Goal: Information Seeking & Learning: Learn about a topic

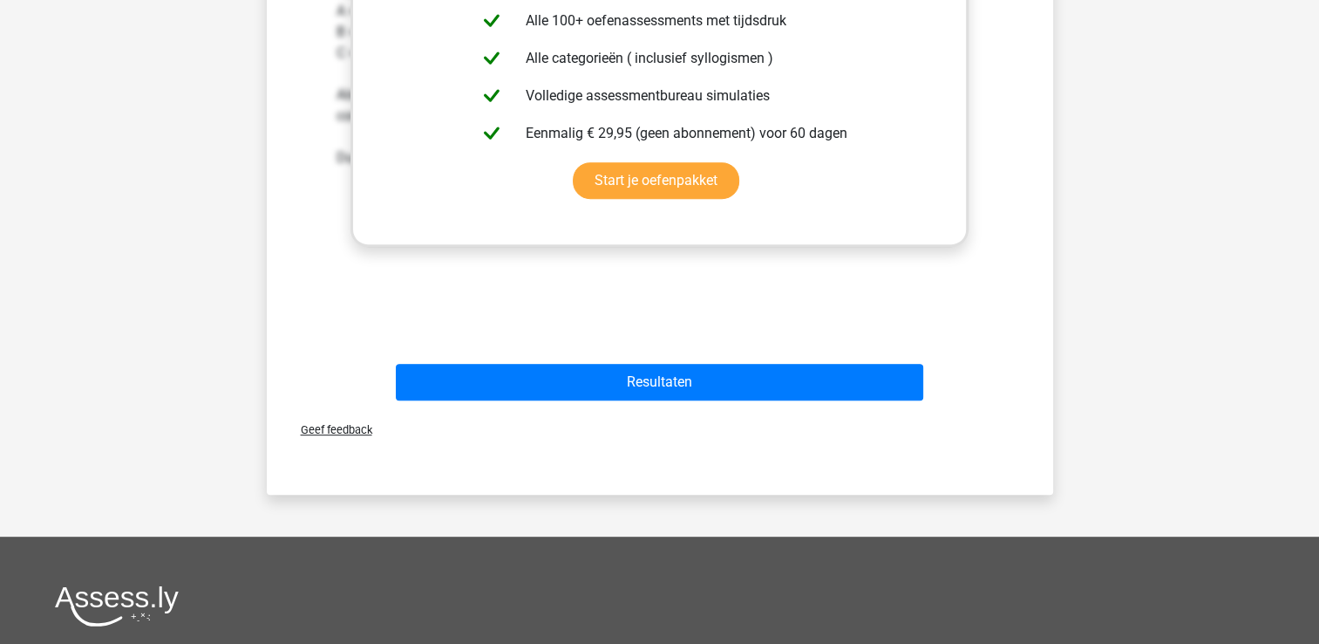
scroll to position [687, 0]
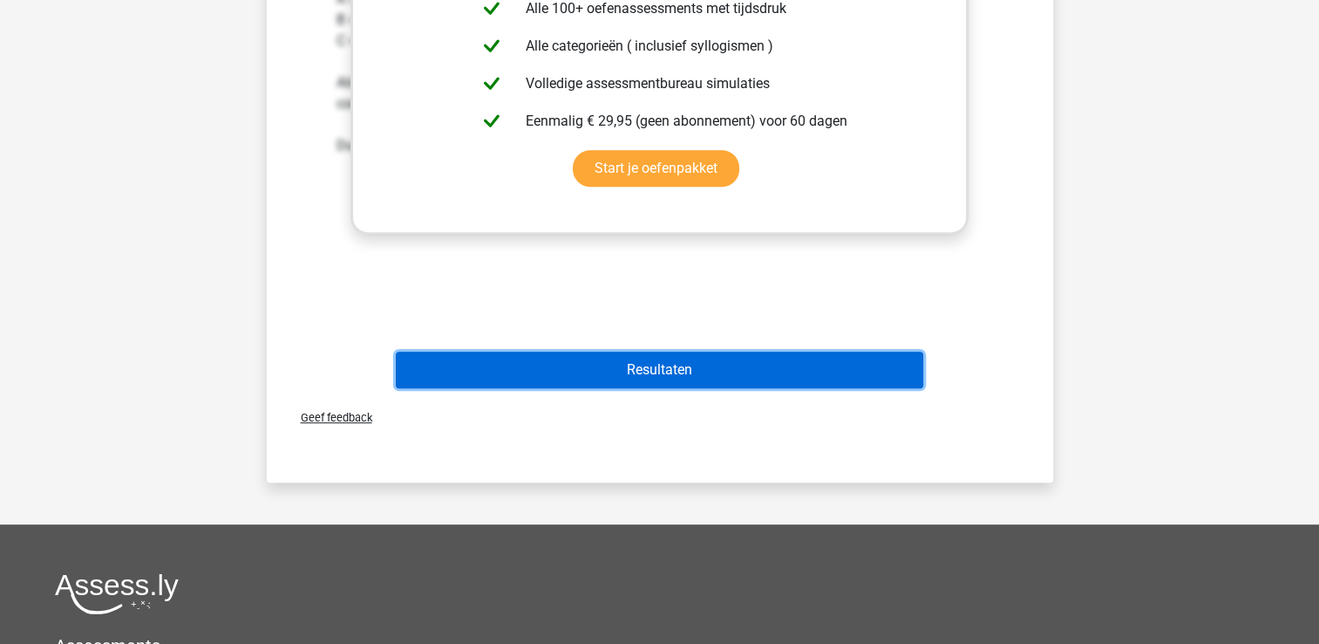
click at [733, 369] on button "Resultaten" at bounding box center [660, 369] width 528 height 37
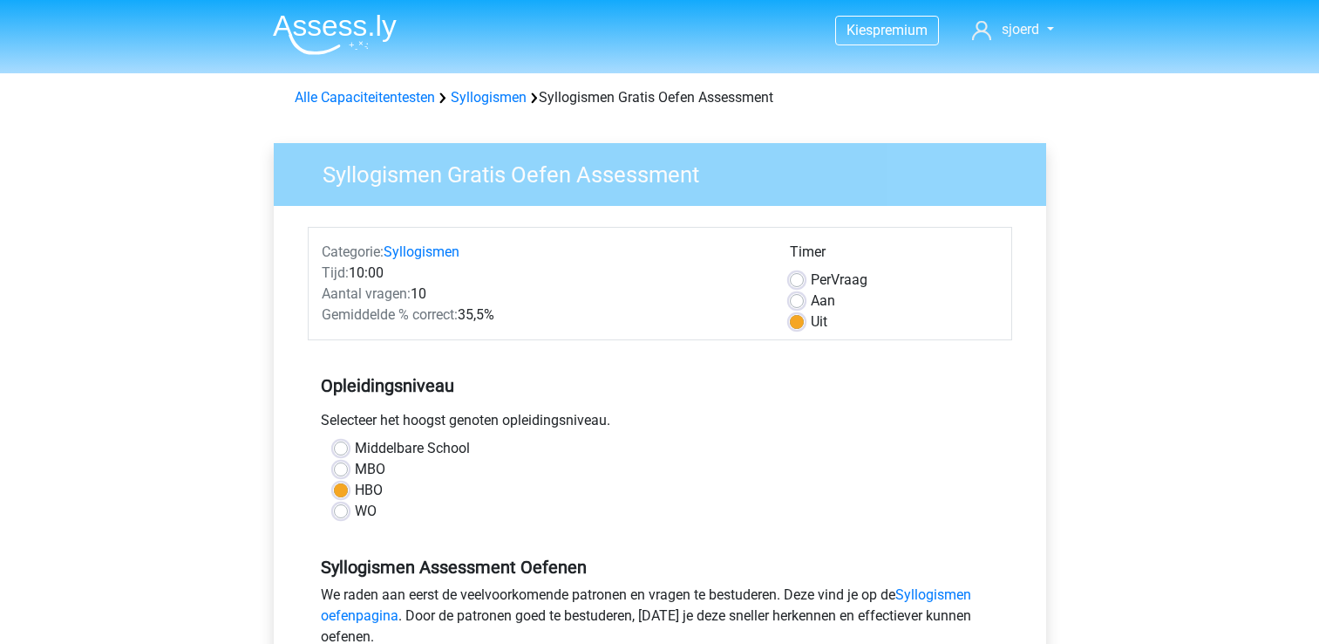
scroll to position [386, 0]
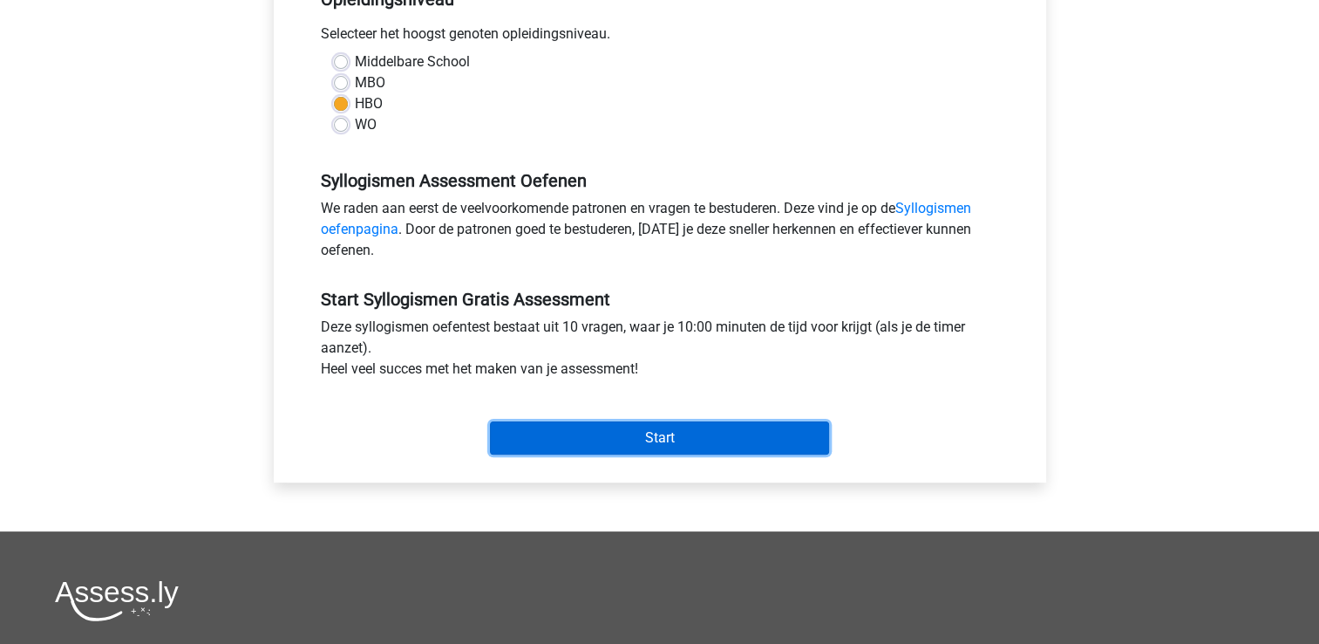
click at [676, 431] on input "Start" at bounding box center [659, 437] width 339 height 33
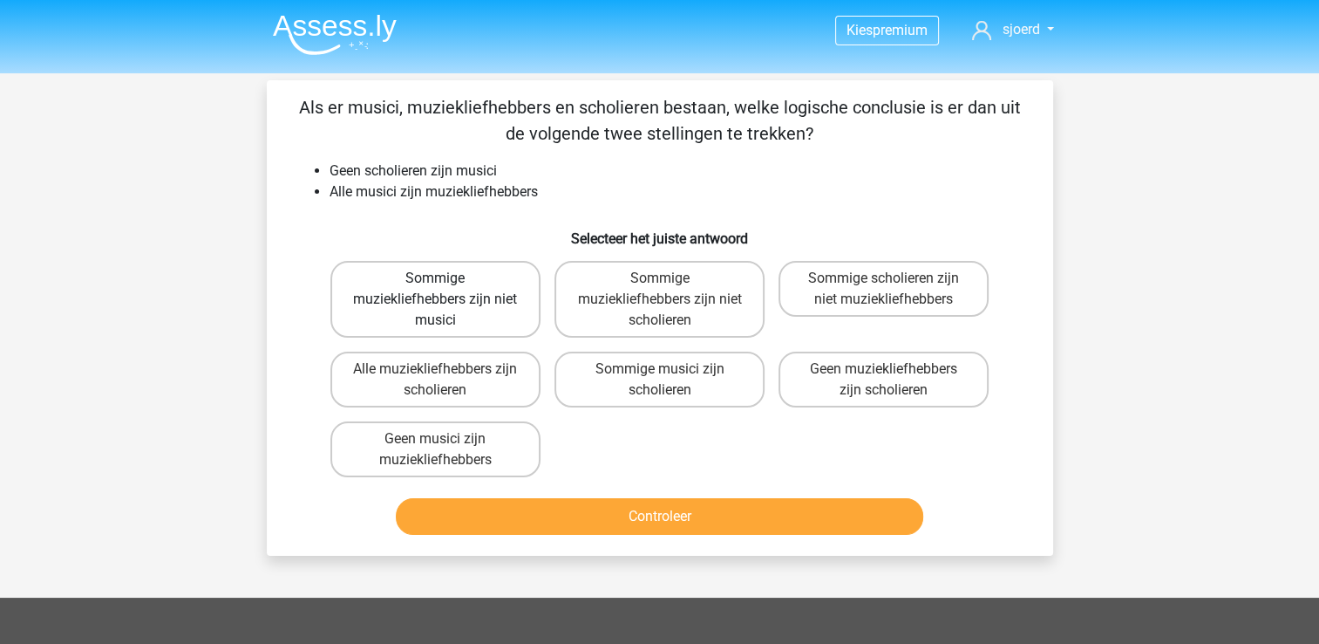
click at [463, 315] on label "Sommige muziekliefhebbers zijn niet musici" at bounding box center [436, 299] width 210 height 77
click at [447, 290] on input "Sommige muziekliefhebbers zijn niet musici" at bounding box center [440, 283] width 11 height 11
radio input "true"
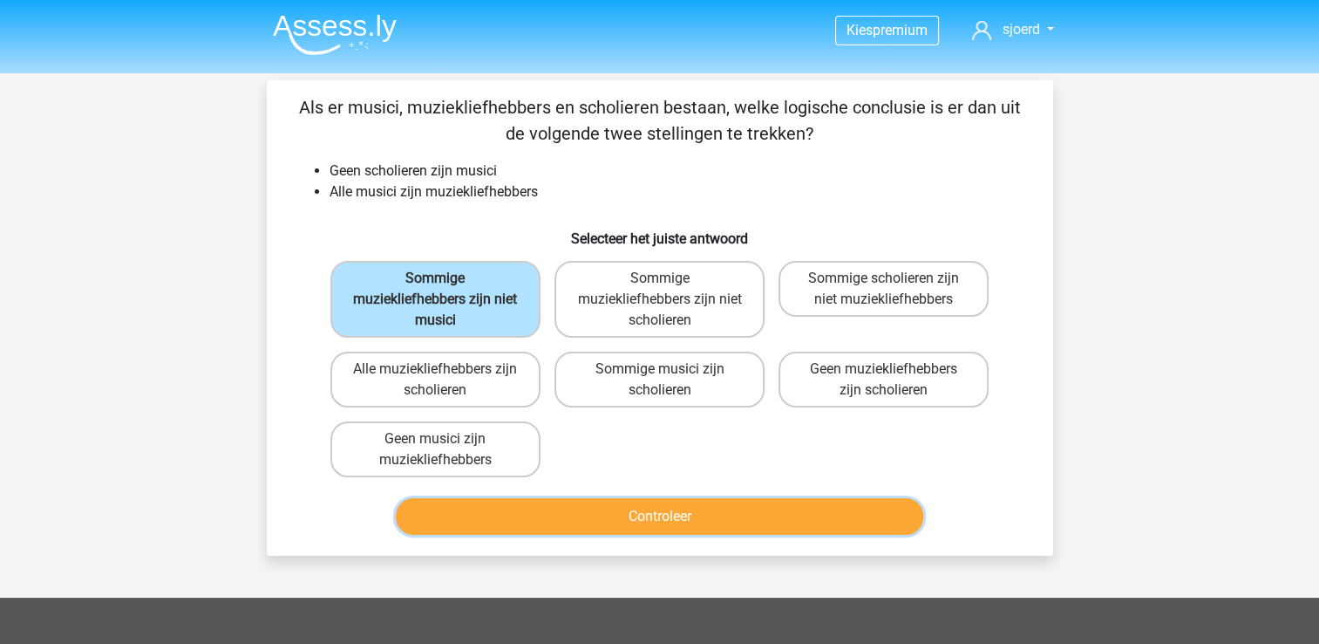
click at [638, 505] on button "Controleer" at bounding box center [660, 516] width 528 height 37
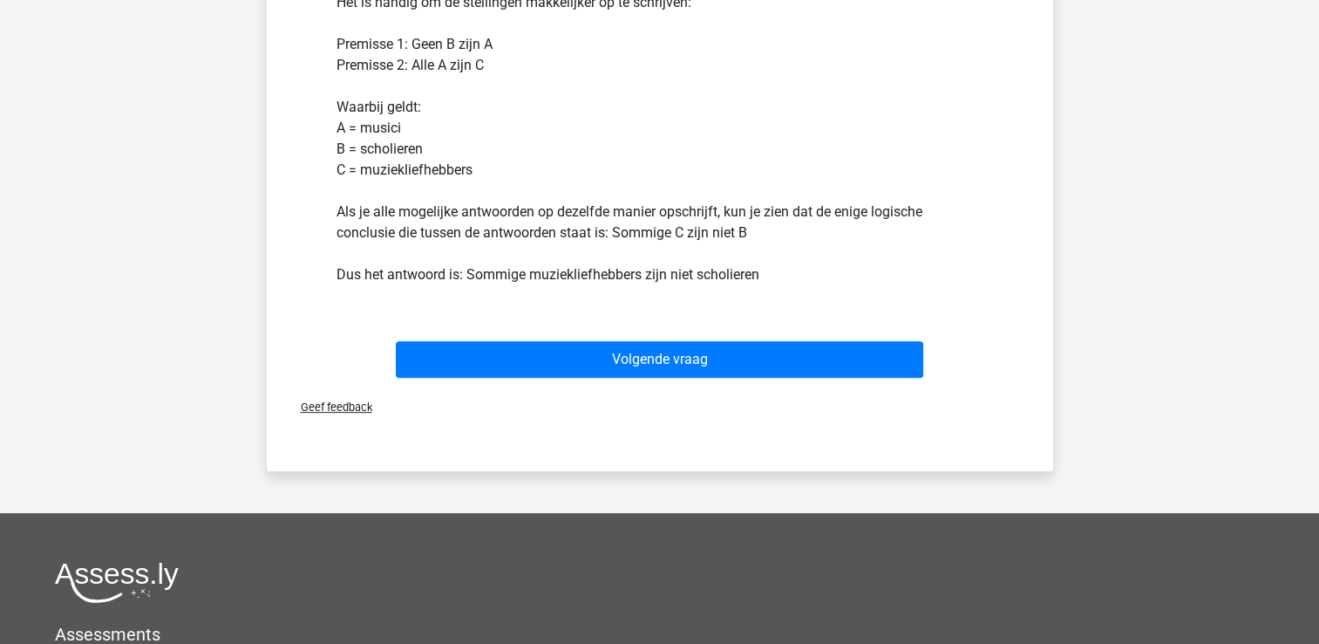
scroll to position [565, 0]
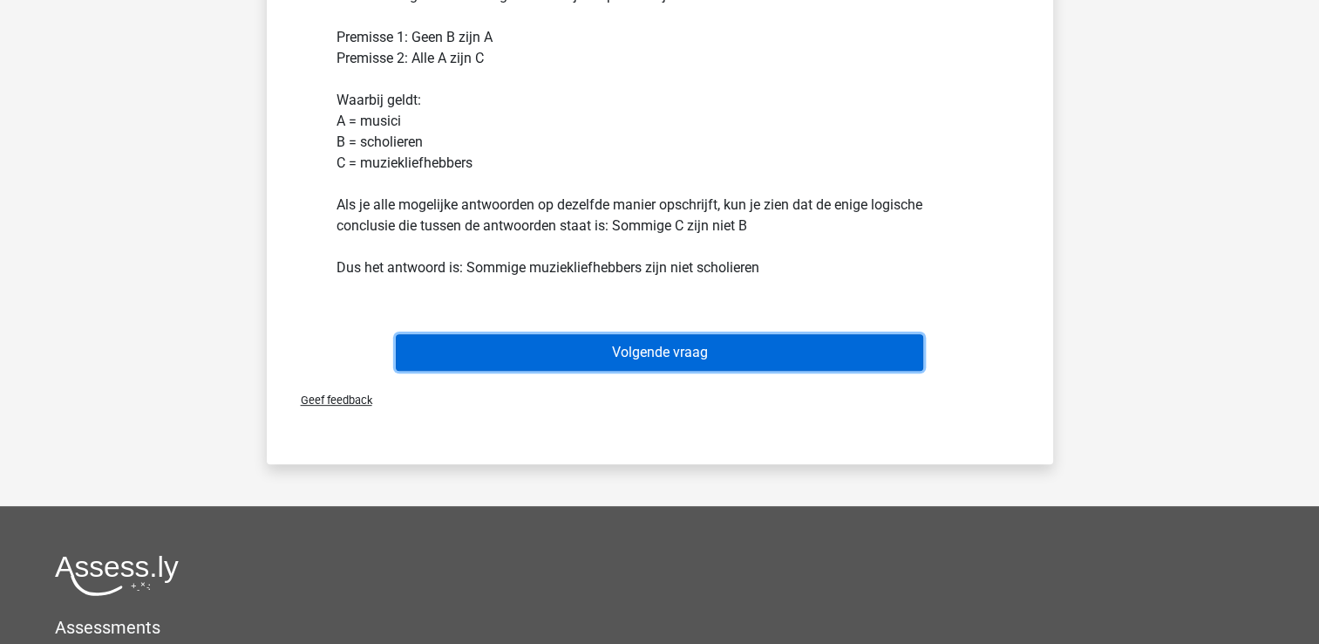
click at [671, 347] on button "Volgende vraag" at bounding box center [660, 352] width 528 height 37
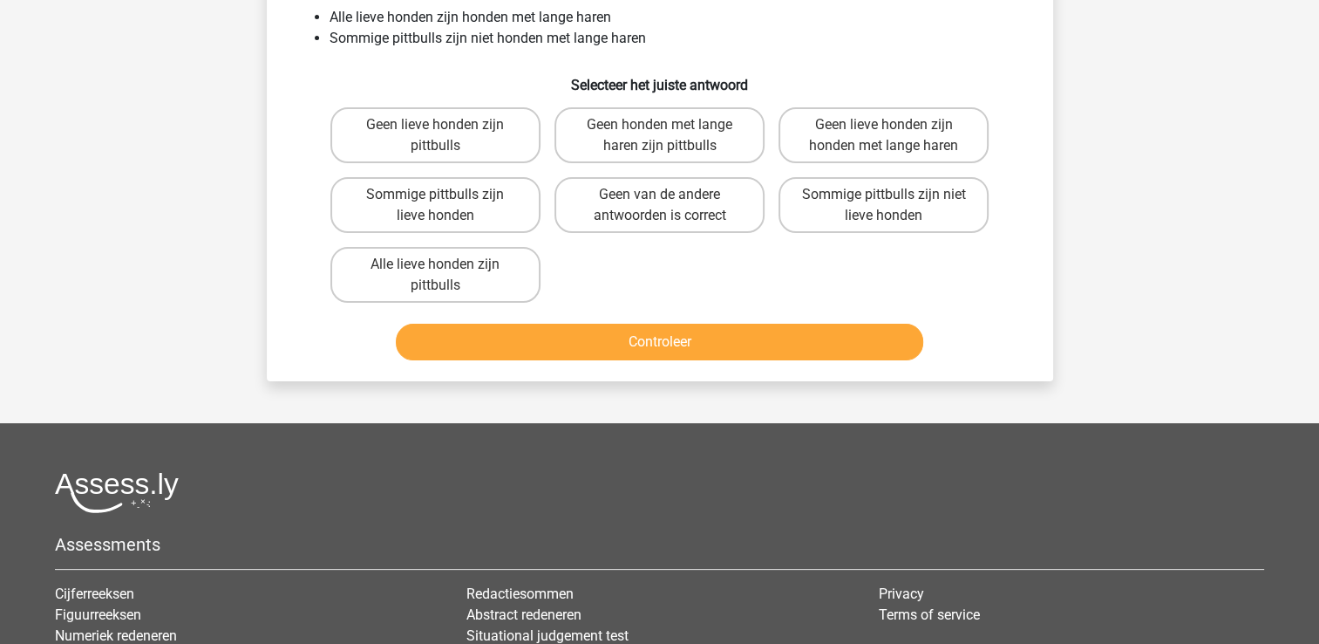
scroll to position [80, 0]
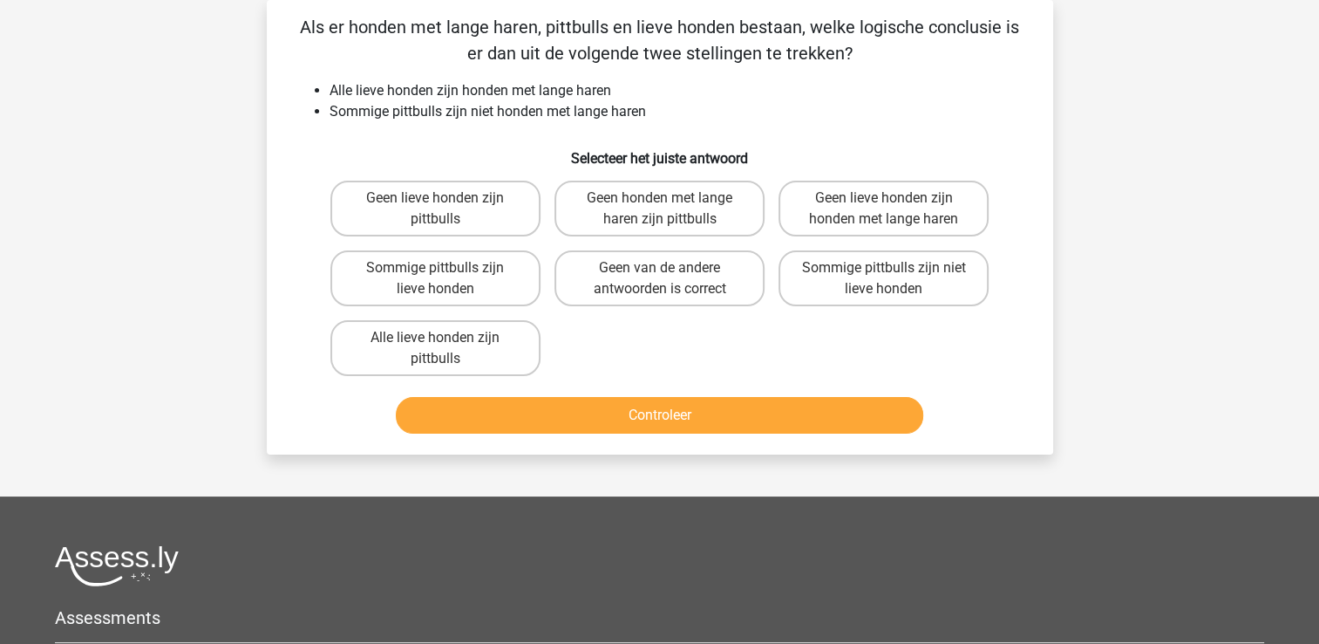
click at [1080, 139] on div "Kies premium sjoerd [EMAIL_ADDRESS][DOMAIN_NAME]" at bounding box center [659, 438] width 1319 height 1037
click at [914, 264] on label "Sommige pittbulls zijn niet lieve honden" at bounding box center [884, 278] width 210 height 56
click at [896, 268] on input "Sommige pittbulls zijn niet lieve honden" at bounding box center [889, 273] width 11 height 11
radio input "true"
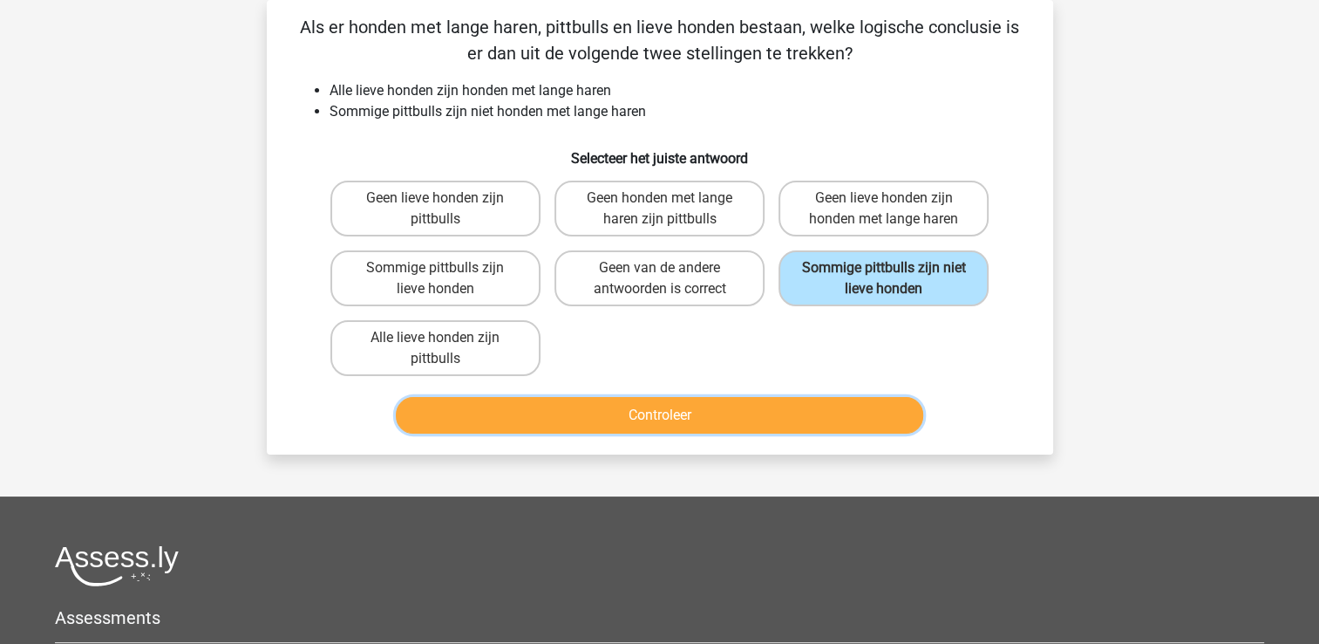
click at [721, 410] on button "Controleer" at bounding box center [660, 415] width 528 height 37
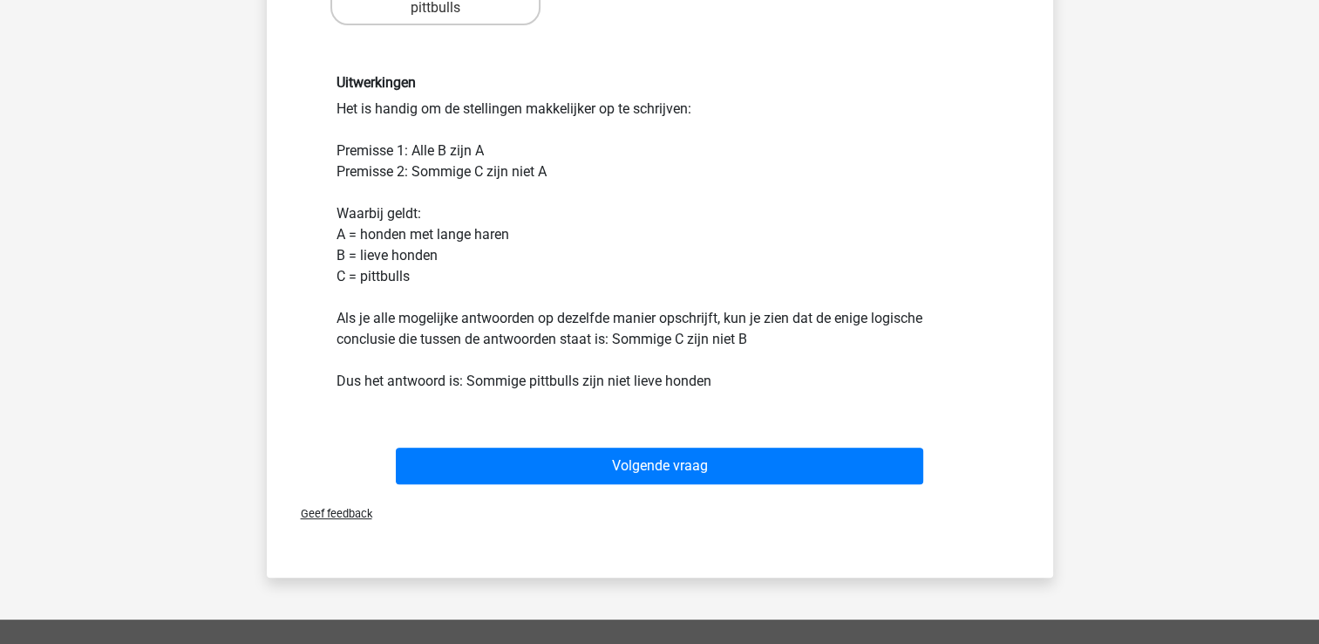
scroll to position [432, 0]
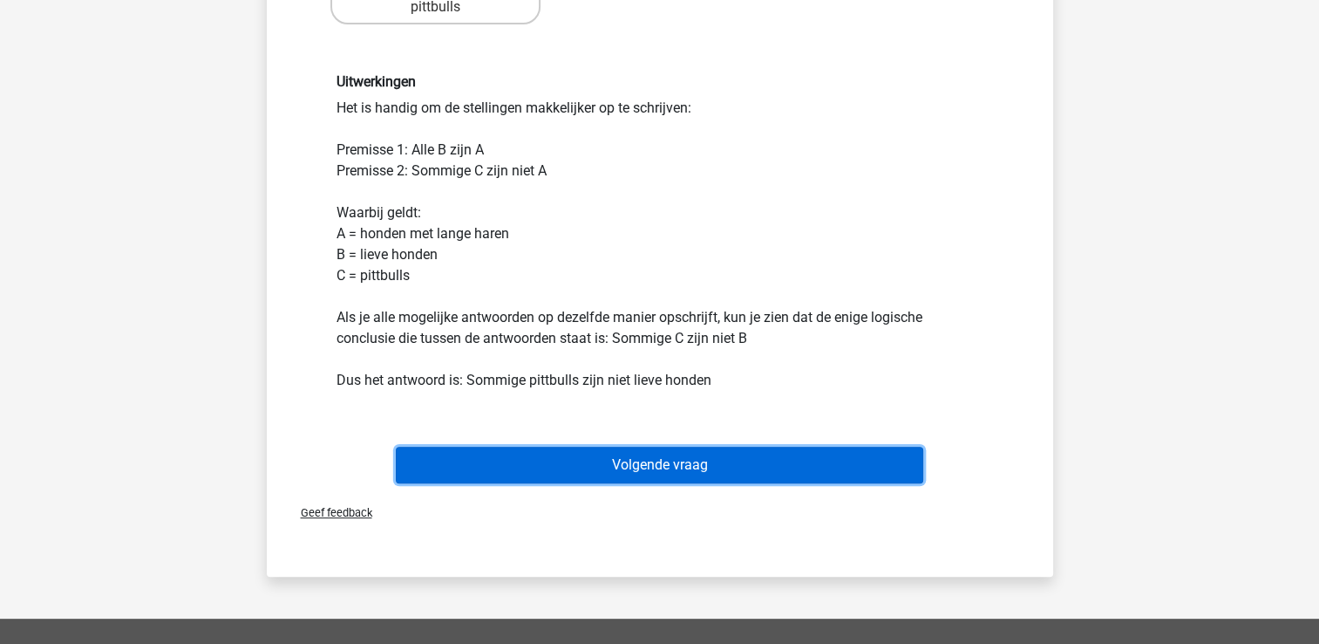
click at [654, 464] on button "Volgende vraag" at bounding box center [660, 465] width 528 height 37
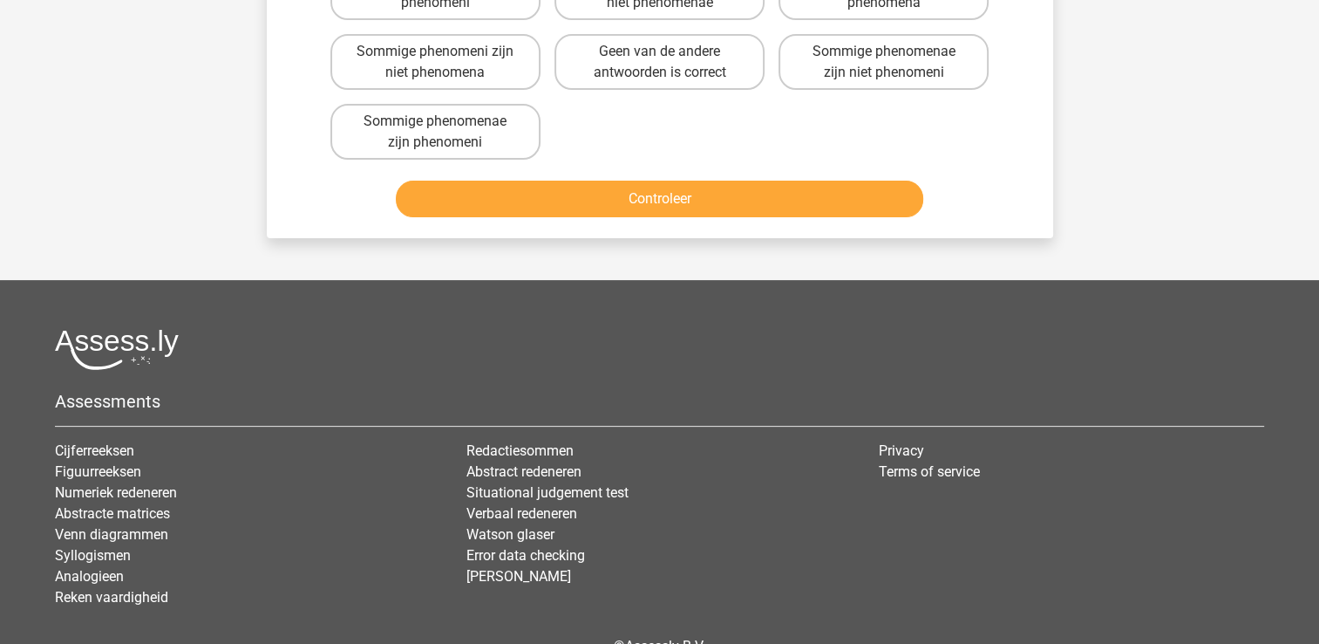
scroll to position [80, 0]
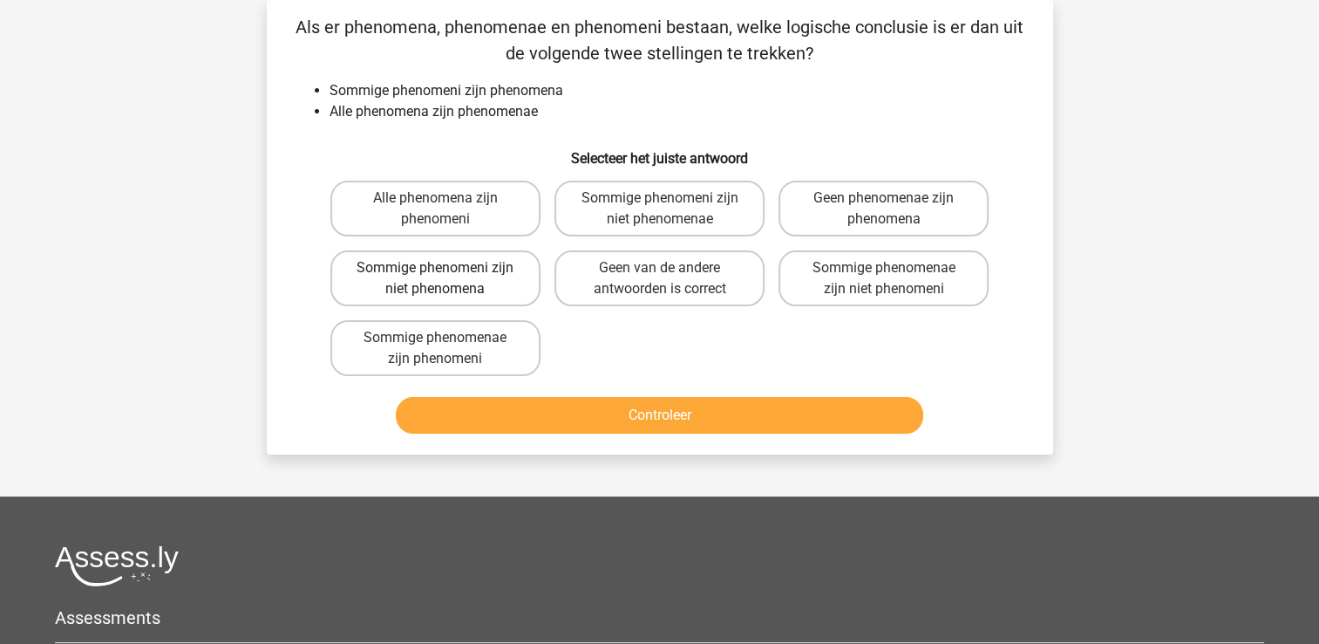
click at [477, 273] on label "Sommige phenomeni zijn niet phenomena" at bounding box center [436, 278] width 210 height 56
click at [447, 273] on input "Sommige phenomeni zijn niet phenomena" at bounding box center [440, 273] width 11 height 11
radio input "true"
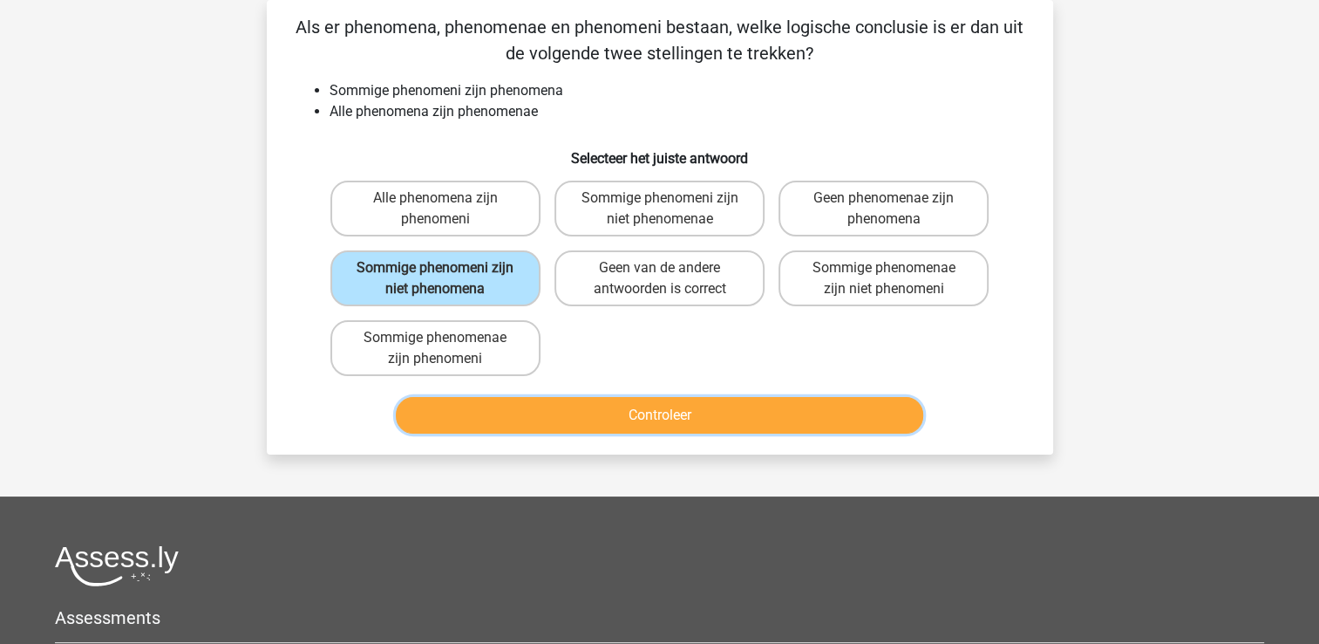
click at [642, 404] on button "Controleer" at bounding box center [660, 415] width 528 height 37
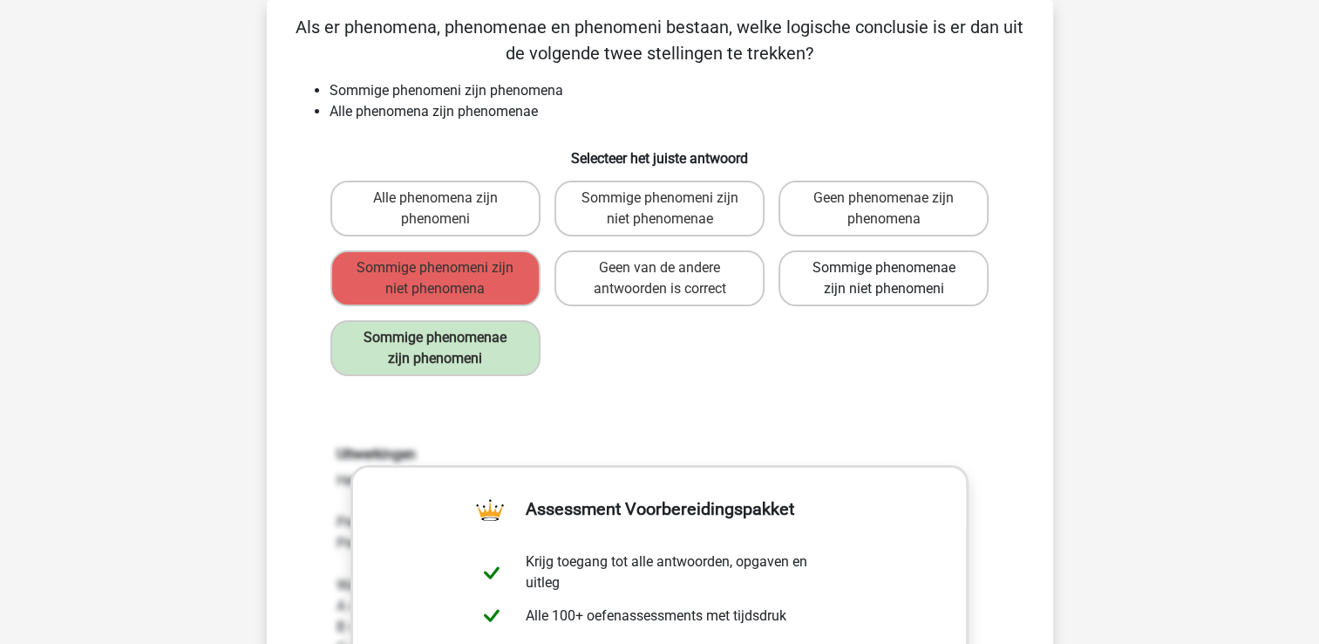
click at [865, 290] on label "Sommige phenomenae zijn niet phenomeni" at bounding box center [884, 278] width 210 height 56
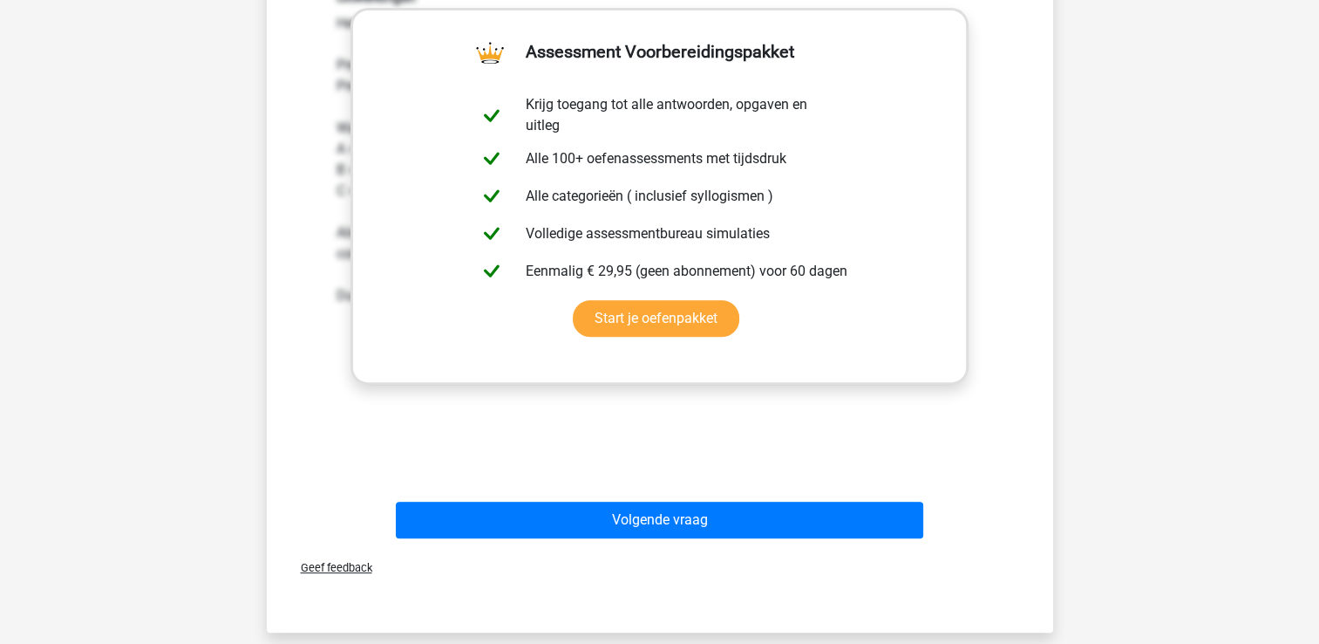
scroll to position [542, 0]
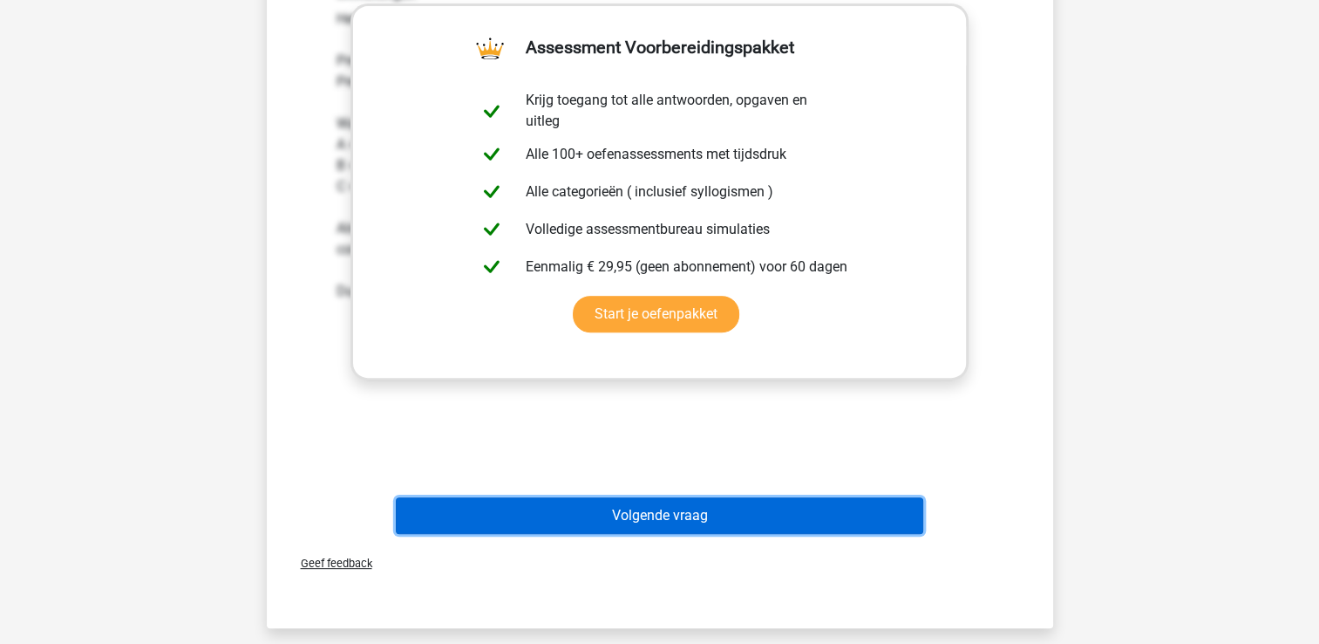
click at [678, 508] on button "Volgende vraag" at bounding box center [660, 515] width 528 height 37
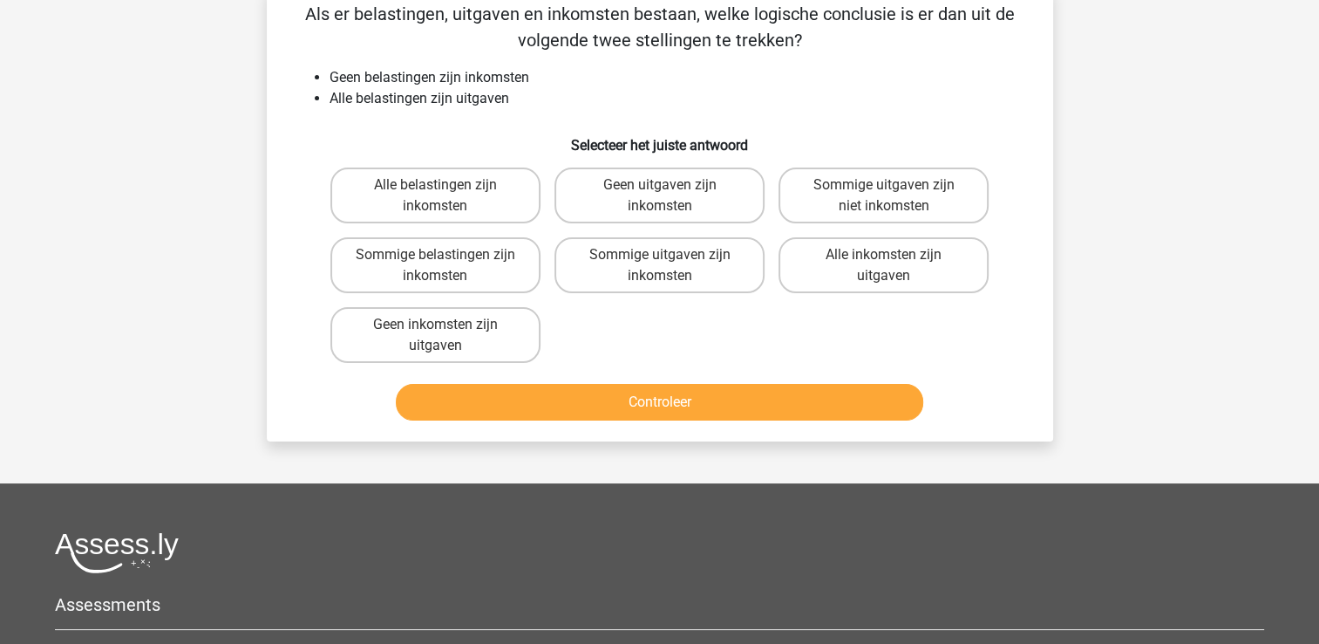
scroll to position [80, 0]
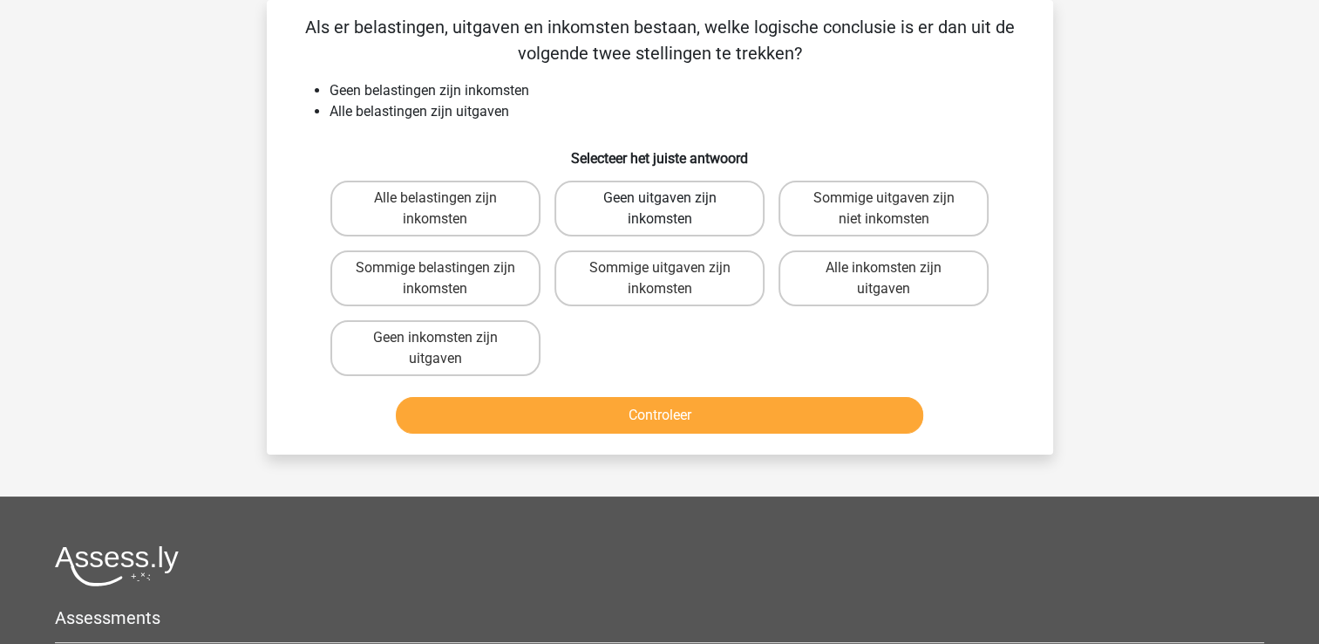
click at [706, 200] on label "Geen uitgaven zijn inkomsten" at bounding box center [660, 209] width 210 height 56
click at [671, 200] on input "Geen uitgaven zijn inkomsten" at bounding box center [664, 203] width 11 height 11
radio input "true"
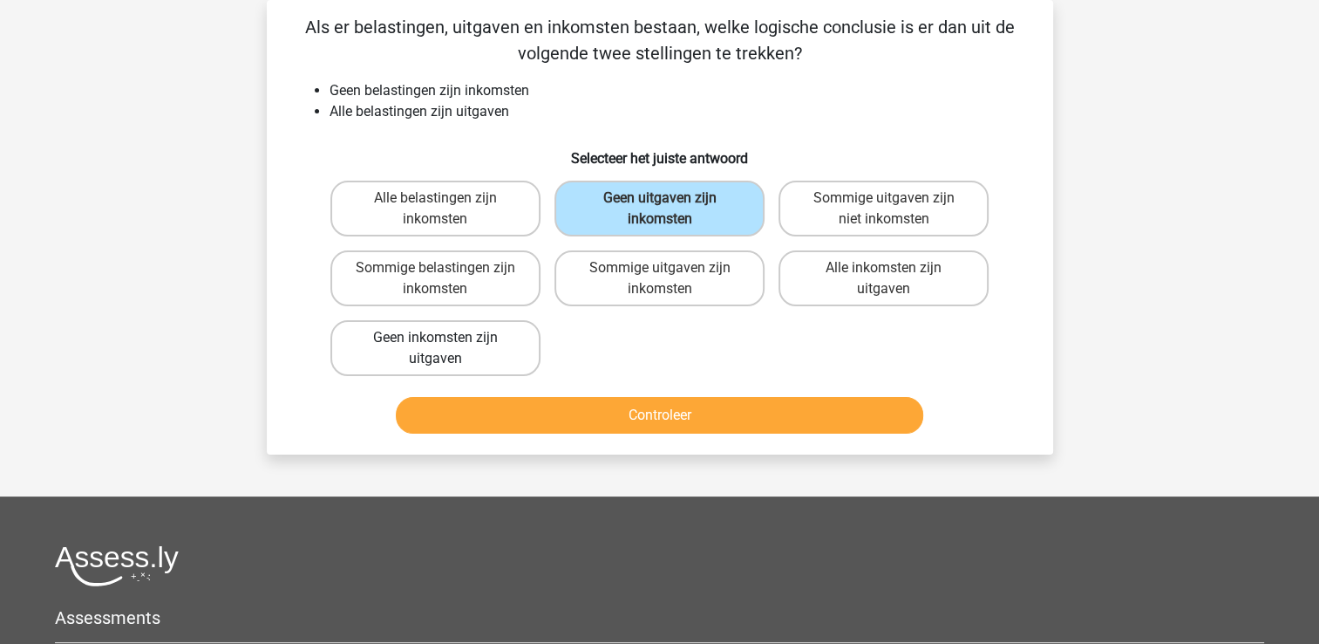
click at [467, 340] on label "Geen inkomsten zijn uitgaven" at bounding box center [436, 348] width 210 height 56
click at [447, 340] on input "Geen inkomsten zijn uitgaven" at bounding box center [440, 343] width 11 height 11
radio input "true"
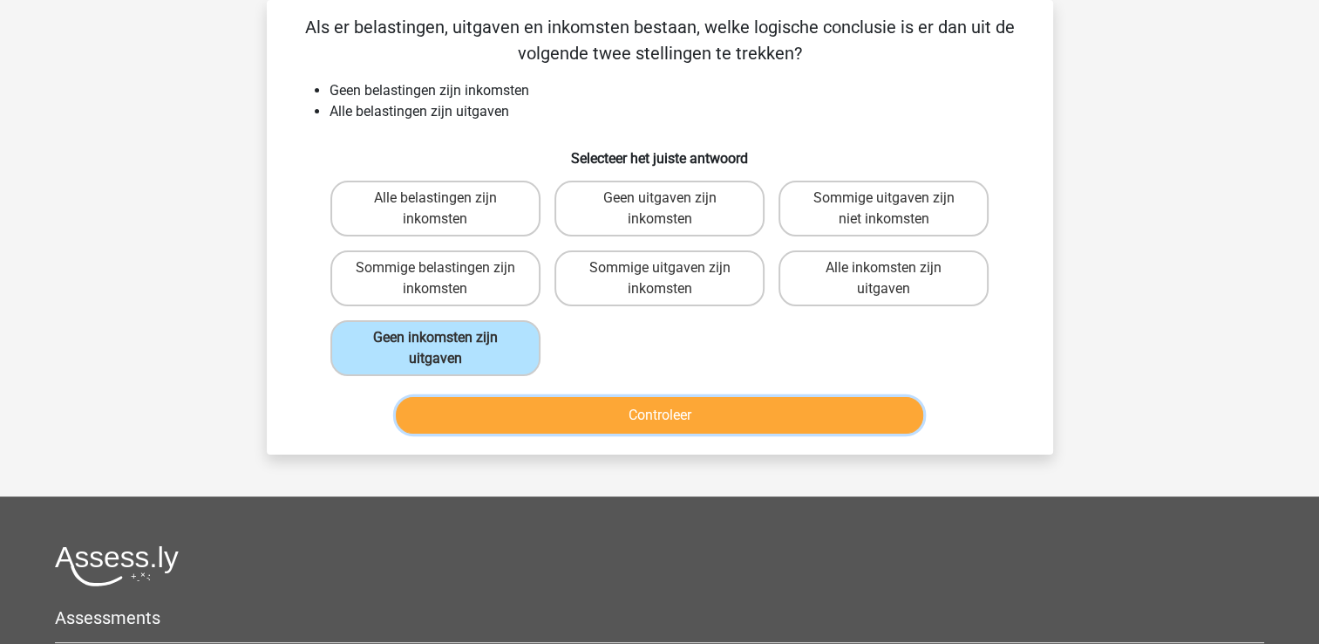
click at [654, 419] on button "Controleer" at bounding box center [660, 415] width 528 height 37
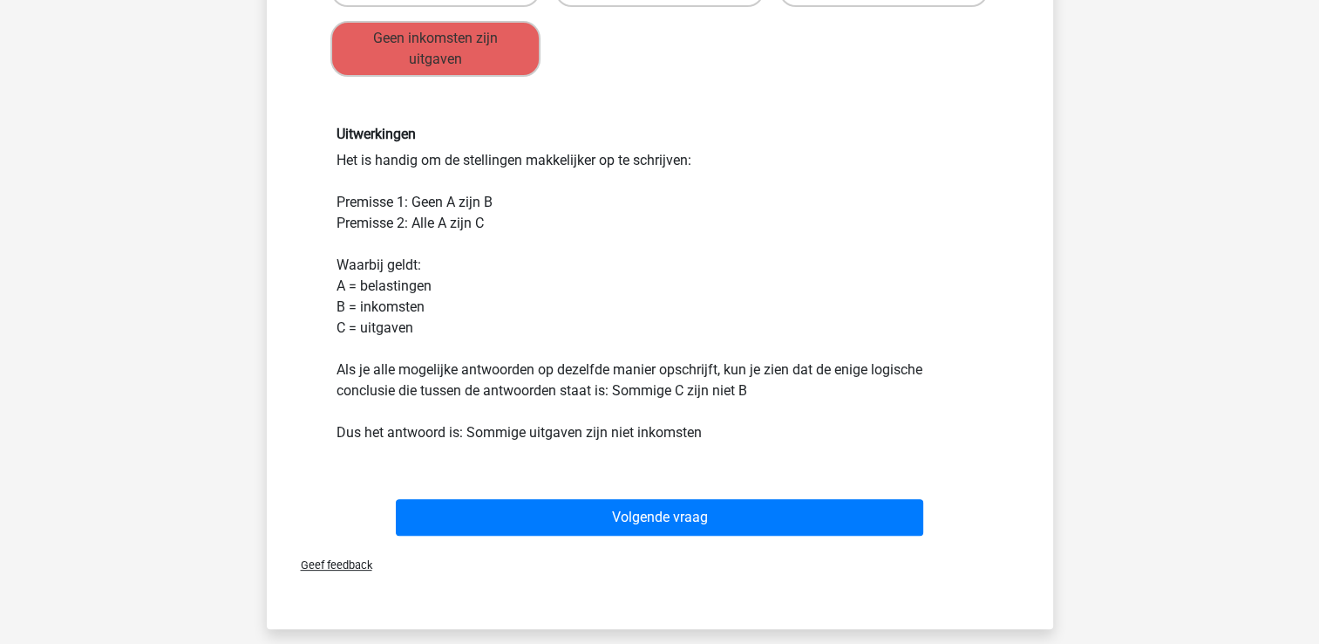
scroll to position [394, 0]
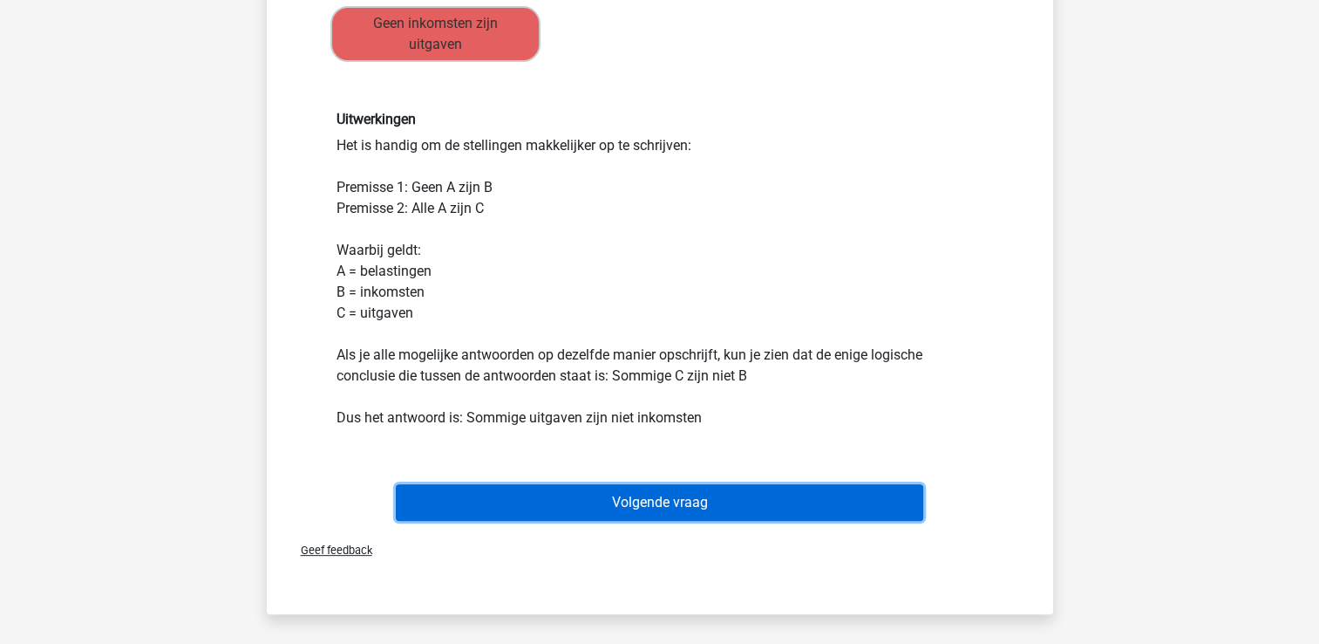
click at [692, 500] on button "Volgende vraag" at bounding box center [660, 502] width 528 height 37
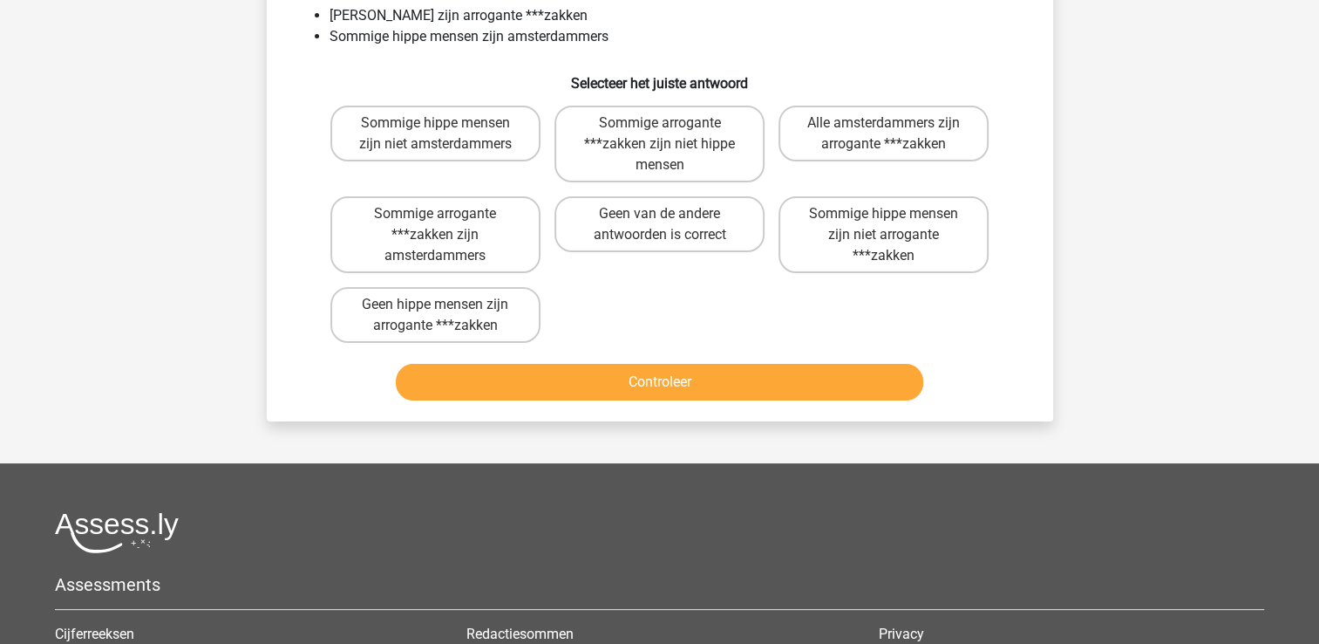
scroll to position [80, 0]
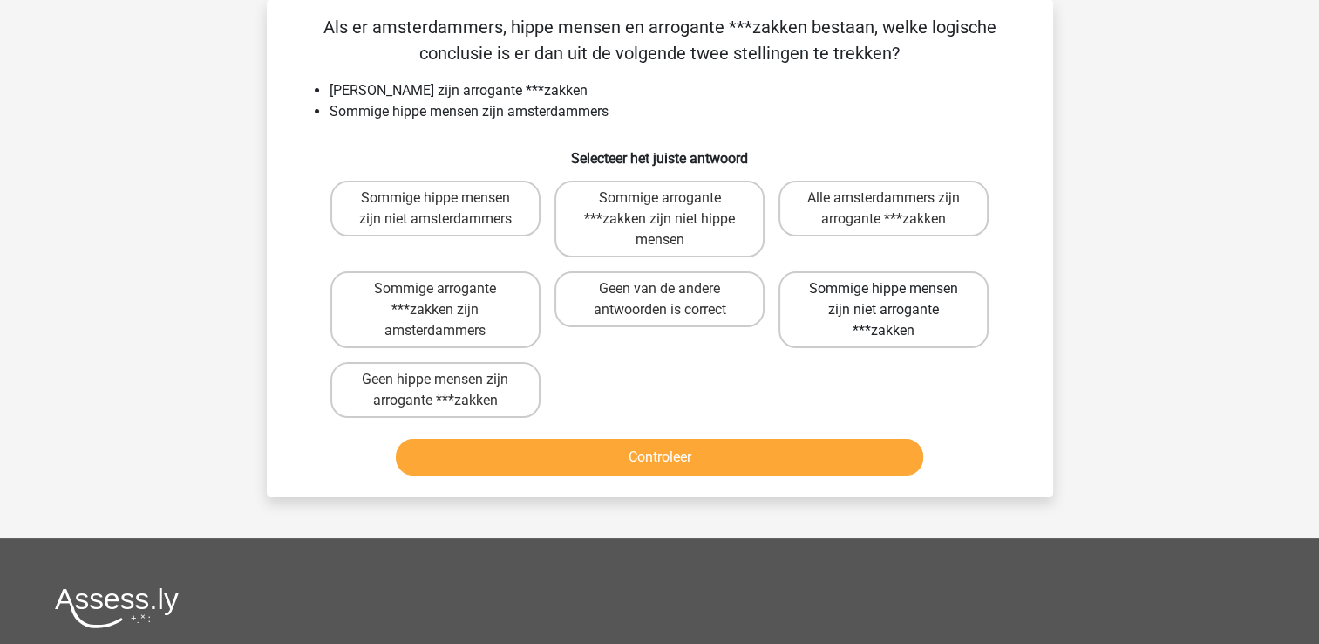
click at [890, 313] on label "Sommige hippe mensen zijn niet arrogante ***zakken" at bounding box center [884, 309] width 210 height 77
click at [890, 300] on input "Sommige hippe mensen zijn niet arrogante ***zakken" at bounding box center [889, 294] width 11 height 11
radio input "true"
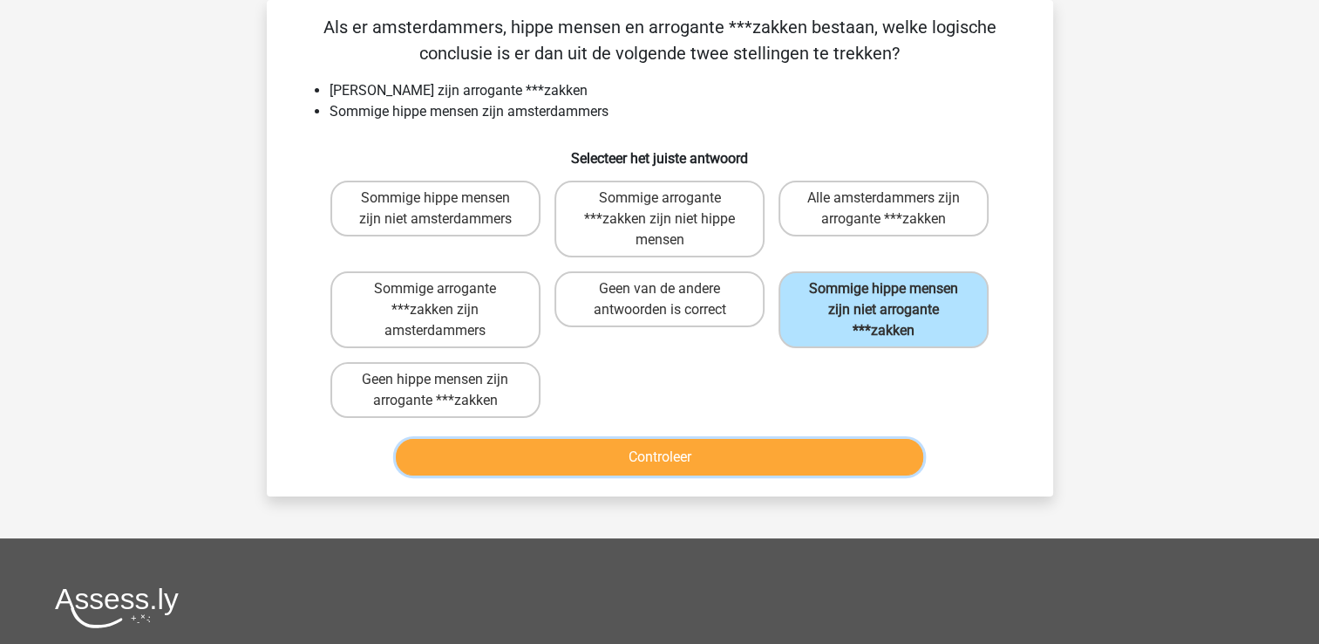
click at [681, 452] on button "Controleer" at bounding box center [660, 457] width 528 height 37
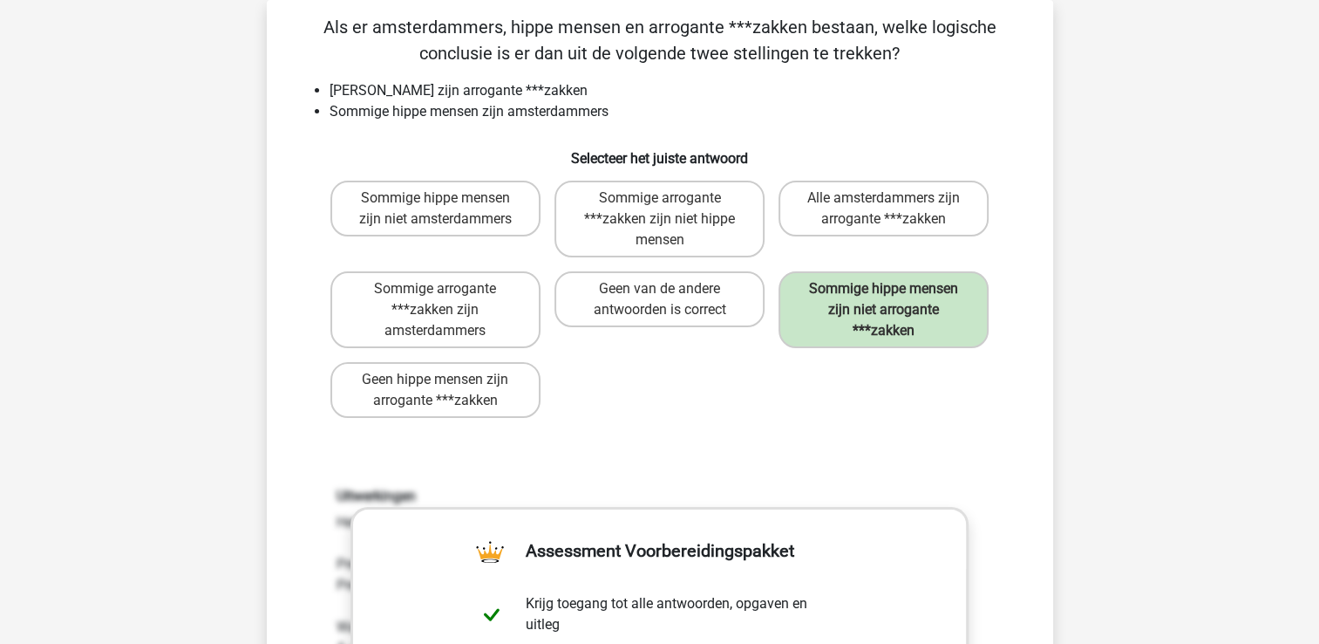
click at [926, 440] on div "Als er amsterdammers, hippe mensen en arrogante ***zakken bestaan, welke logisc…" at bounding box center [660, 529] width 773 height 1030
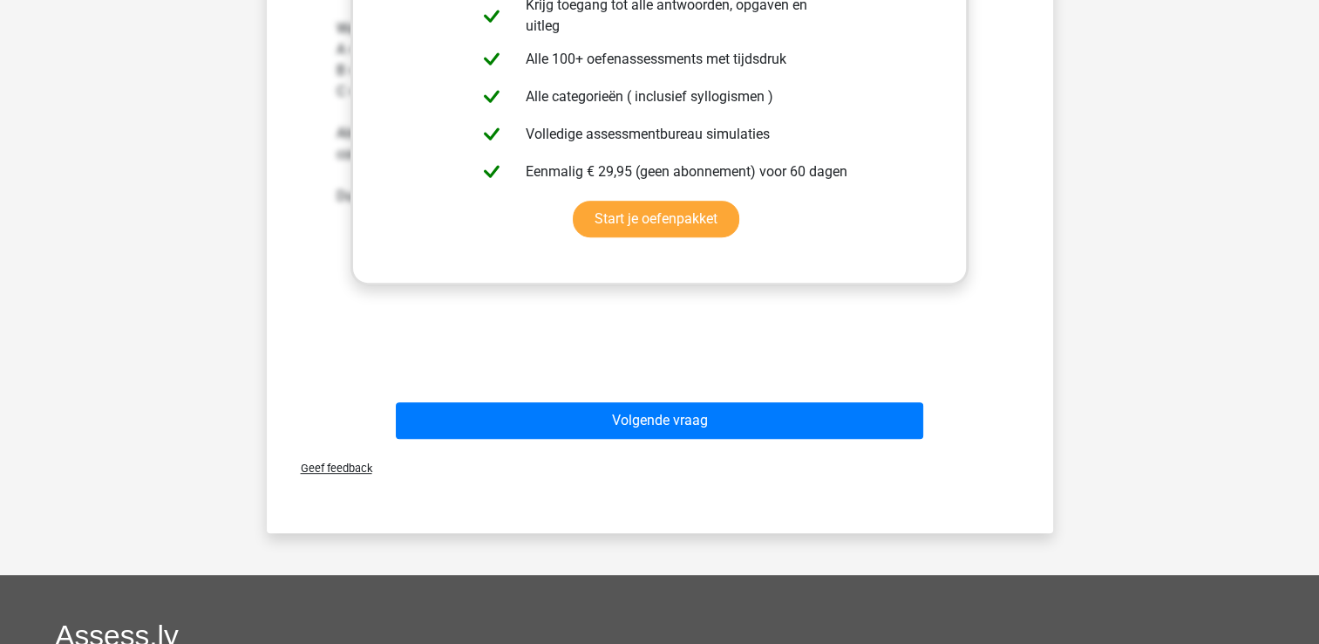
scroll to position [680, 0]
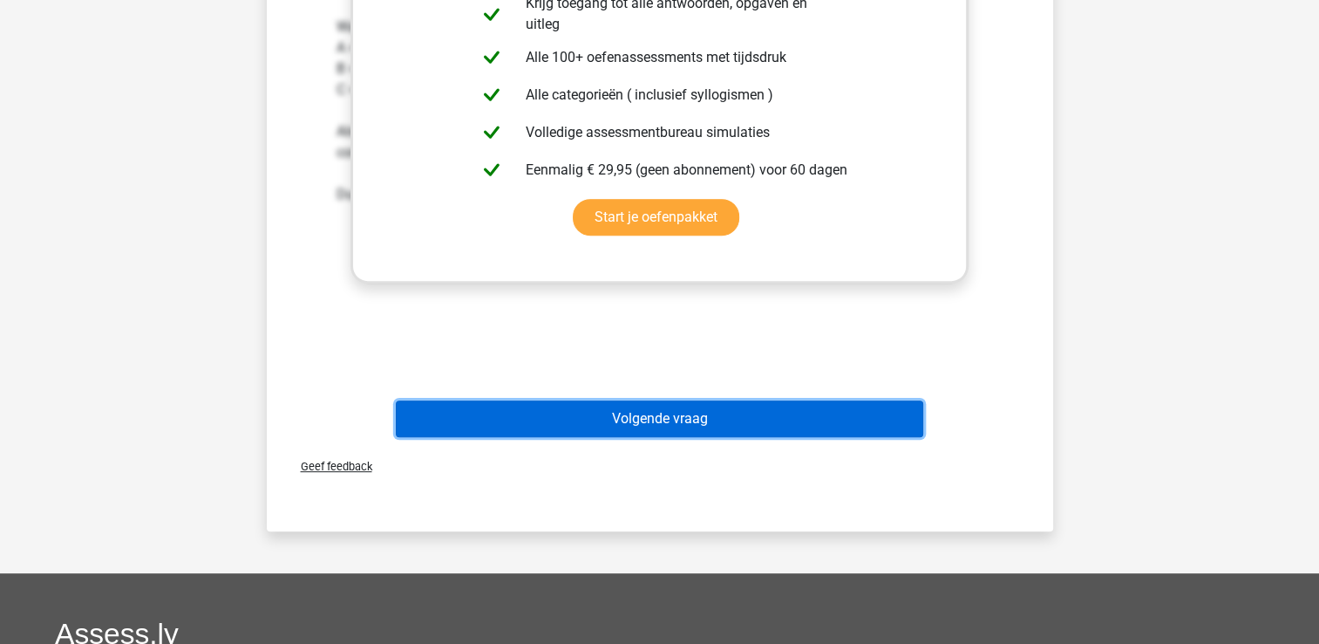
click at [678, 422] on button "Volgende vraag" at bounding box center [660, 418] width 528 height 37
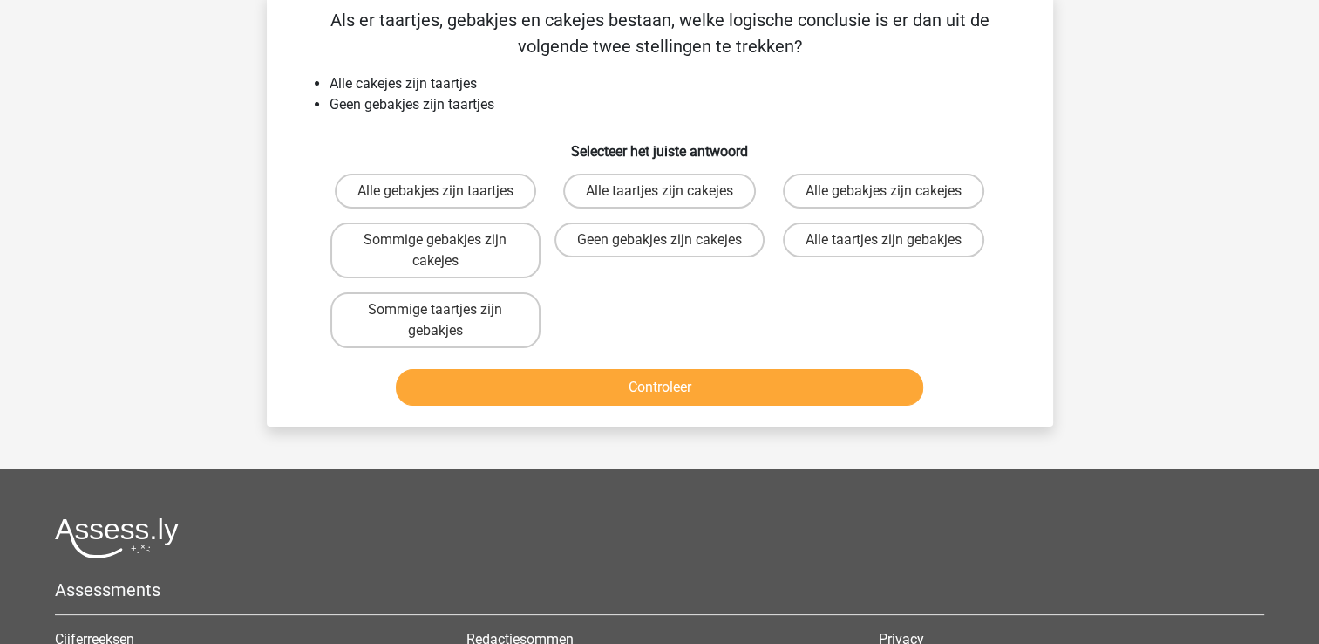
scroll to position [80, 0]
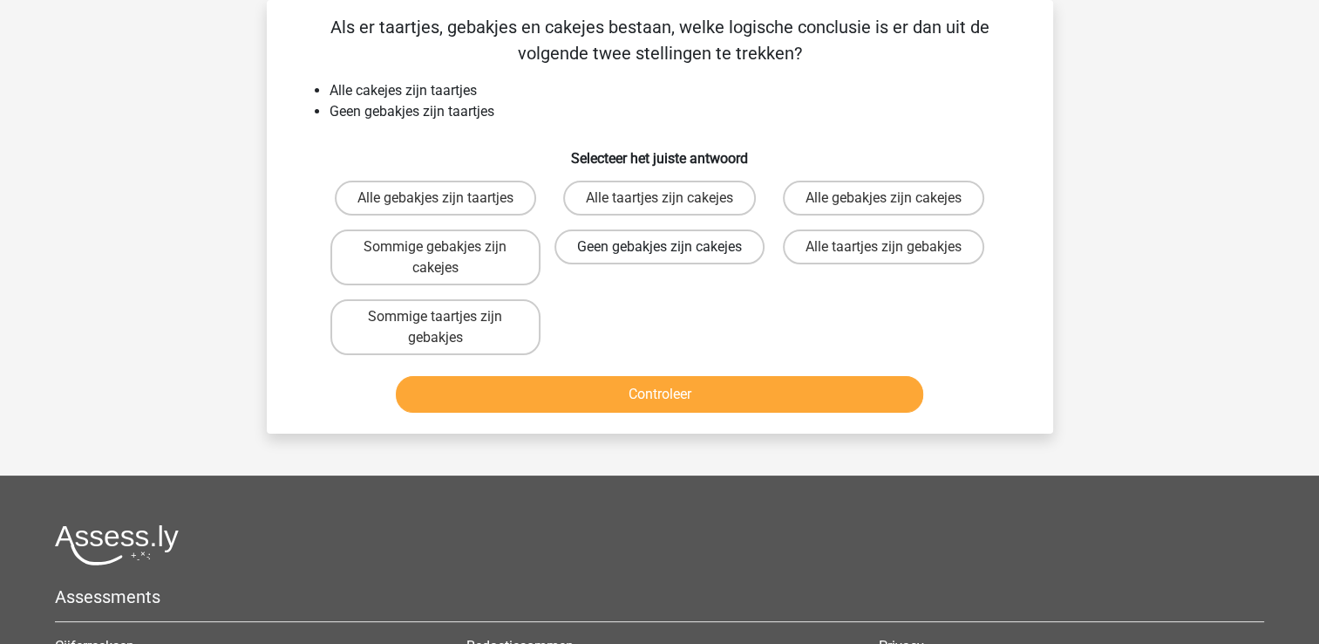
click at [672, 246] on label "Geen gebakjes zijn cakejes" at bounding box center [660, 246] width 210 height 35
click at [671, 247] on input "Geen gebakjes zijn cakejes" at bounding box center [664, 252] width 11 height 11
radio input "true"
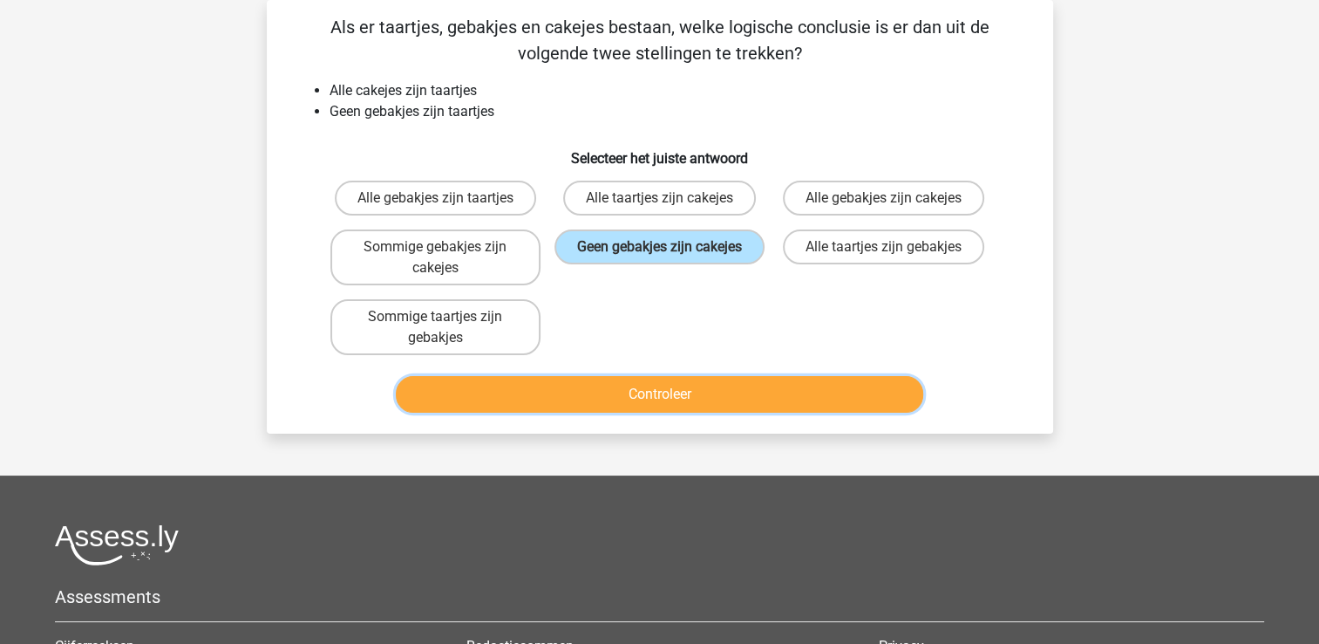
click at [659, 387] on button "Controleer" at bounding box center [660, 394] width 528 height 37
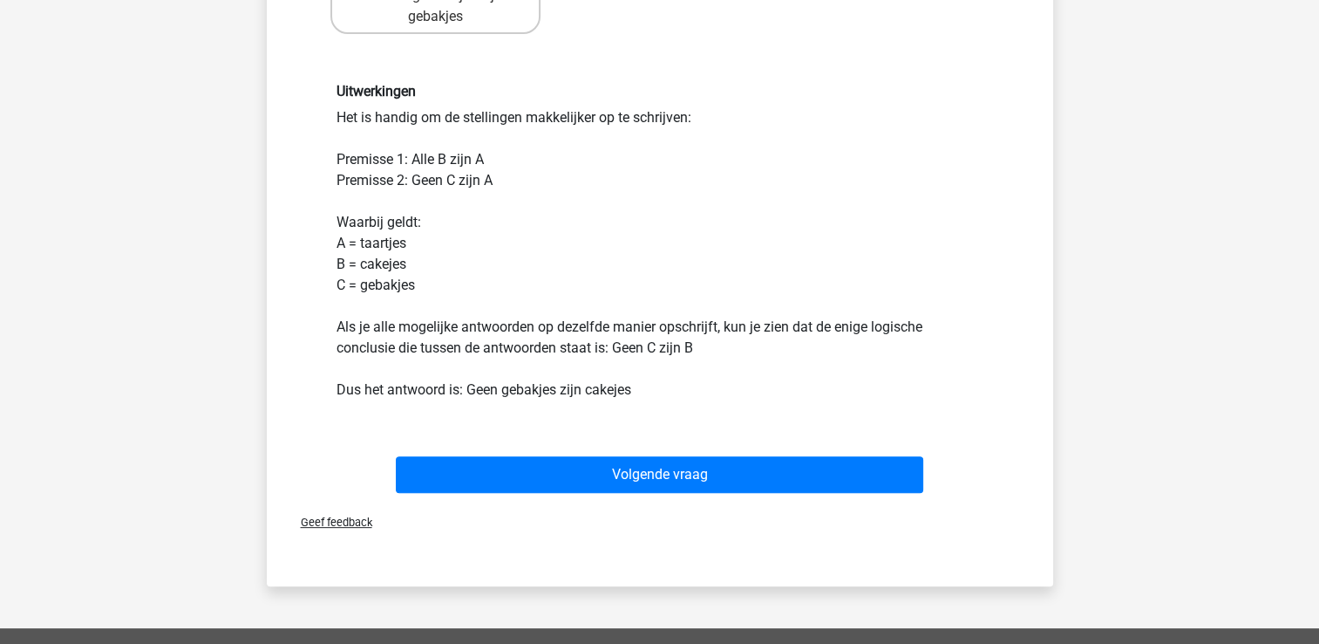
scroll to position [415, 0]
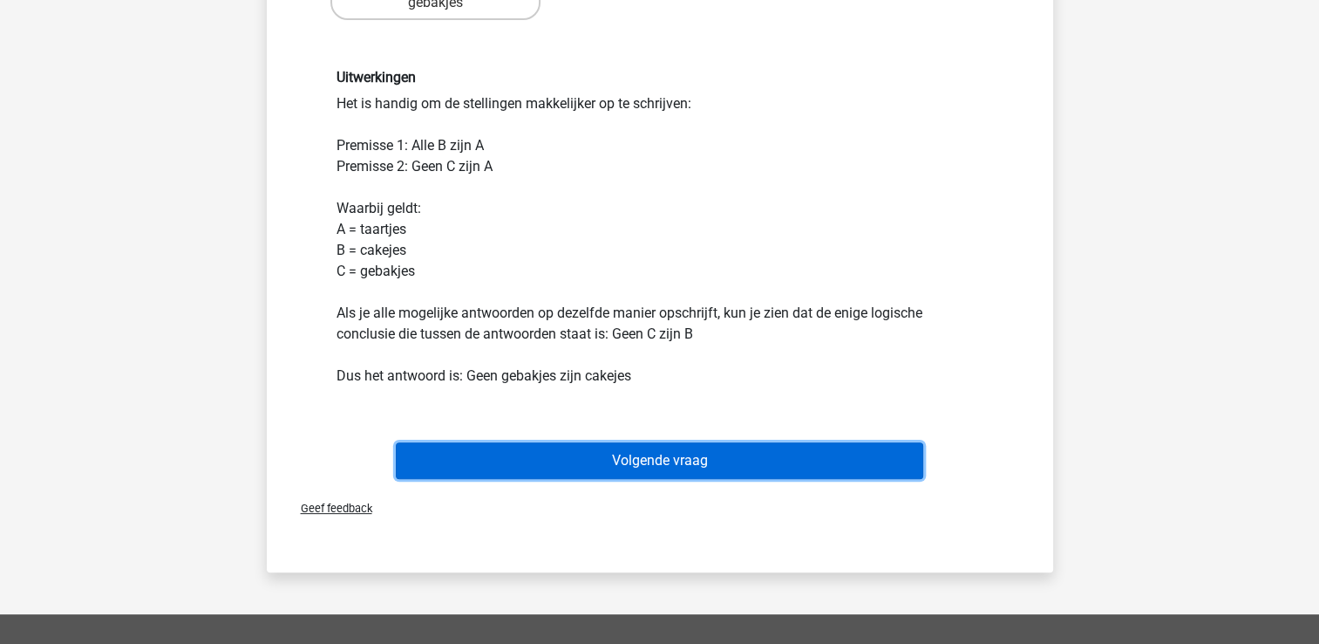
click at [715, 454] on button "Volgende vraag" at bounding box center [660, 460] width 528 height 37
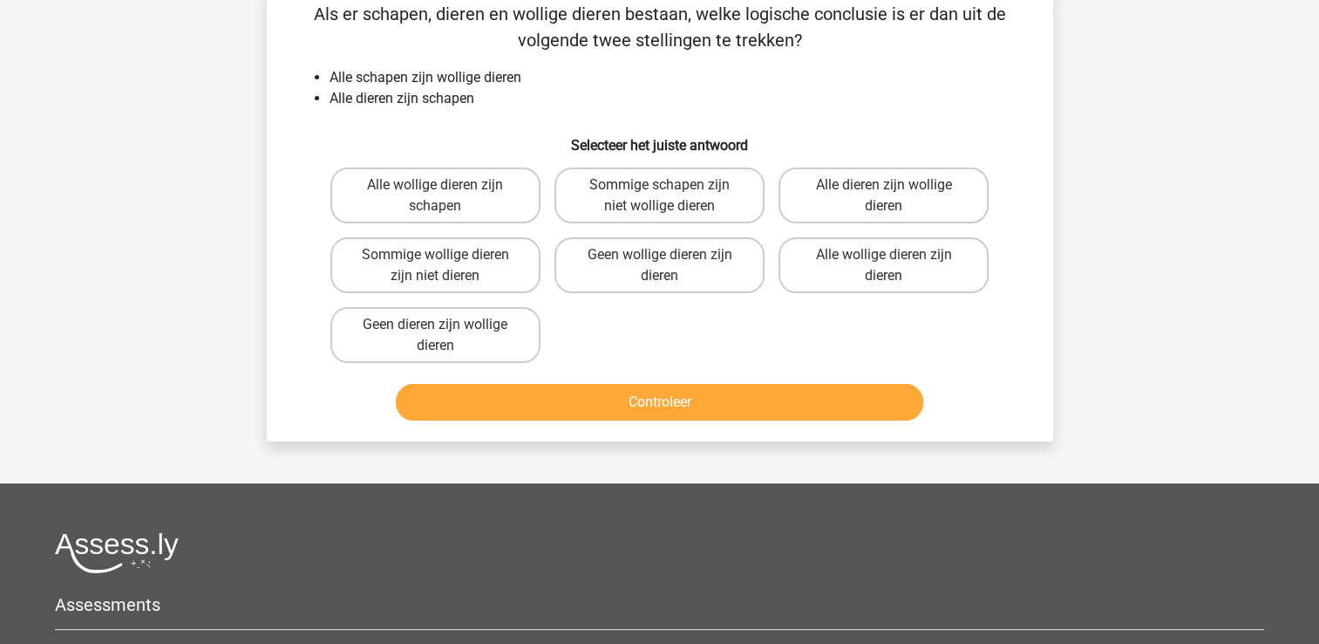
scroll to position [80, 0]
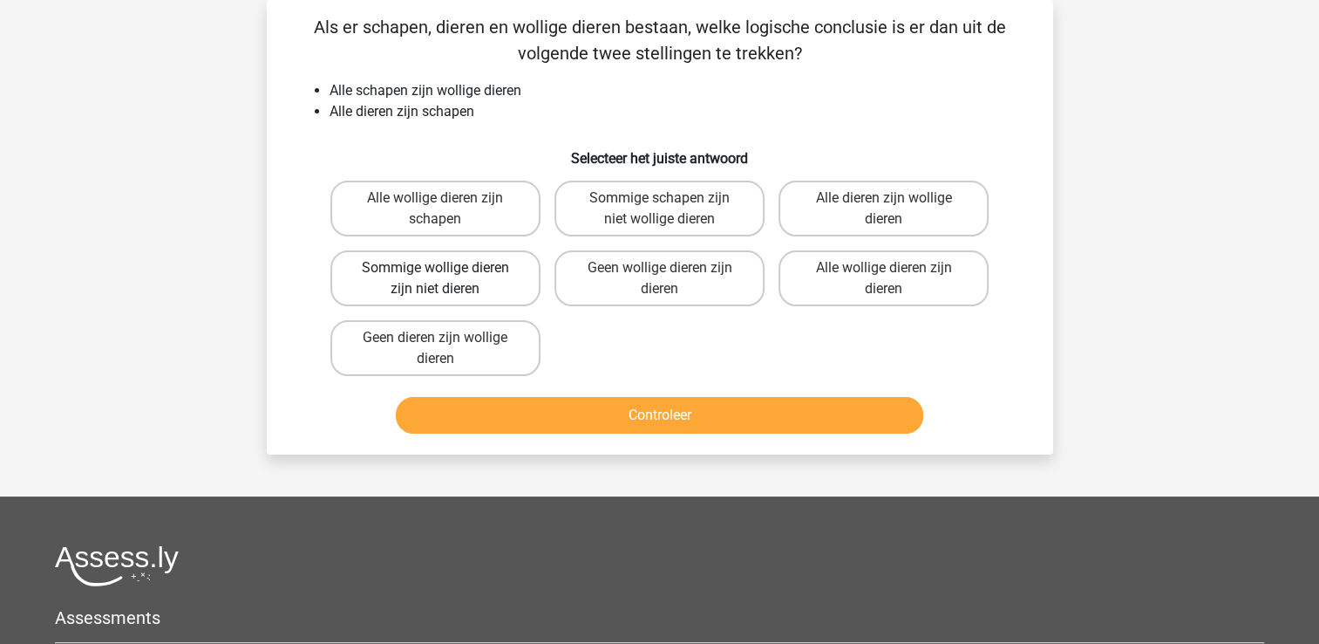
click at [458, 274] on label "Sommige wollige dieren zijn niet dieren" at bounding box center [436, 278] width 210 height 56
click at [447, 274] on input "Sommige wollige dieren zijn niet dieren" at bounding box center [440, 273] width 11 height 11
radio input "true"
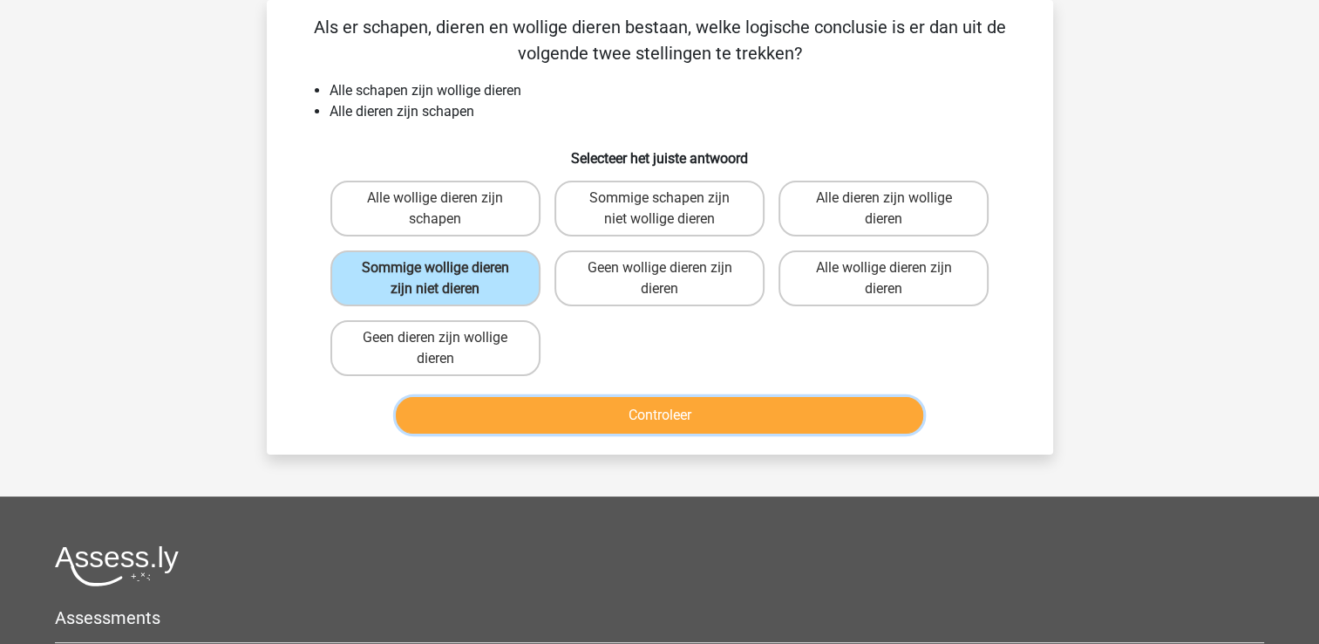
click at [672, 415] on button "Controleer" at bounding box center [660, 415] width 528 height 37
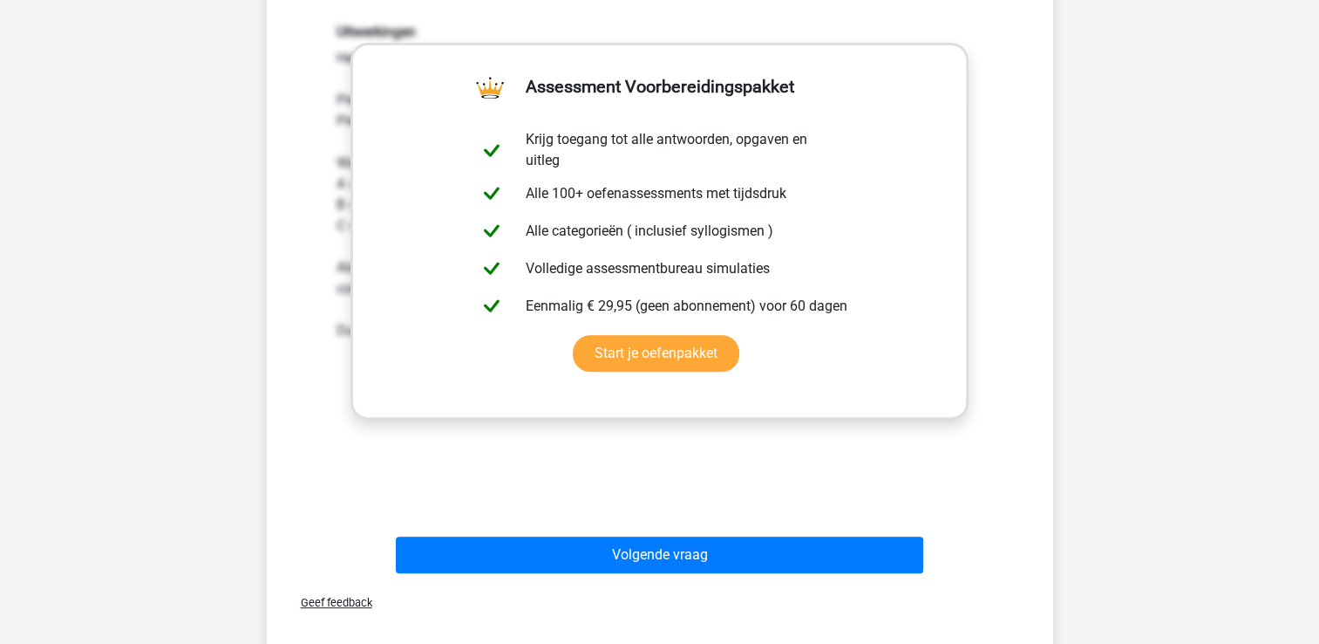
scroll to position [518, 0]
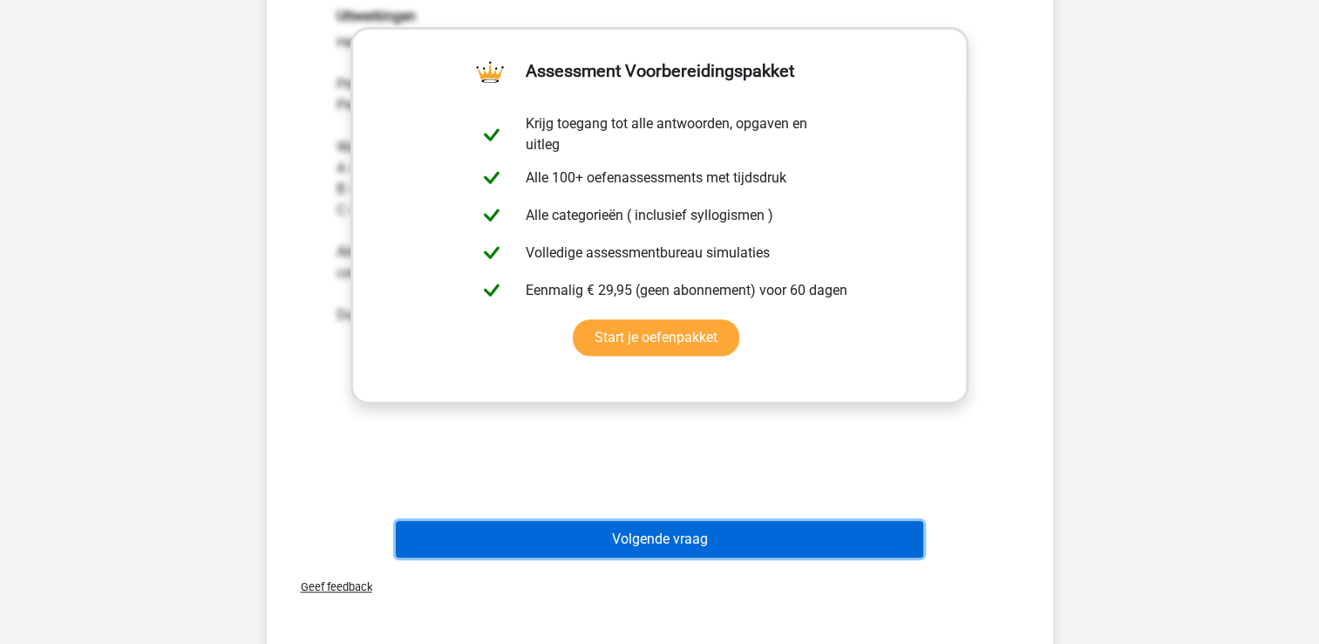
click at [684, 533] on button "Volgende vraag" at bounding box center [660, 539] width 528 height 37
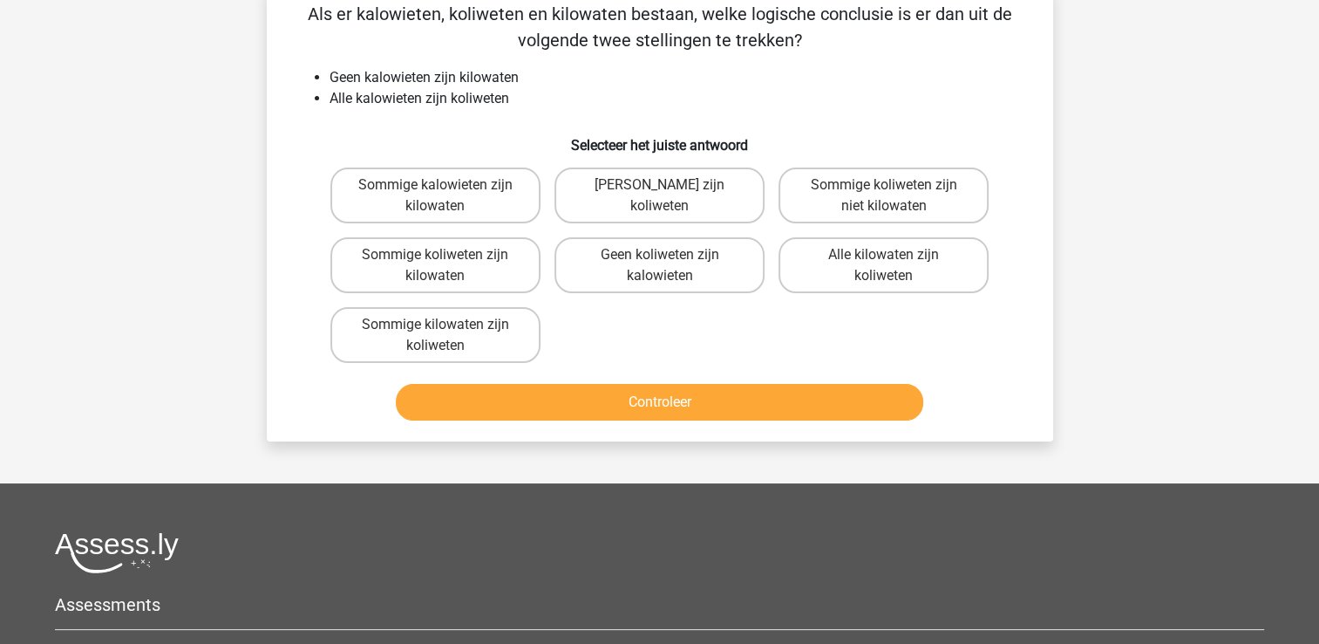
scroll to position [80, 0]
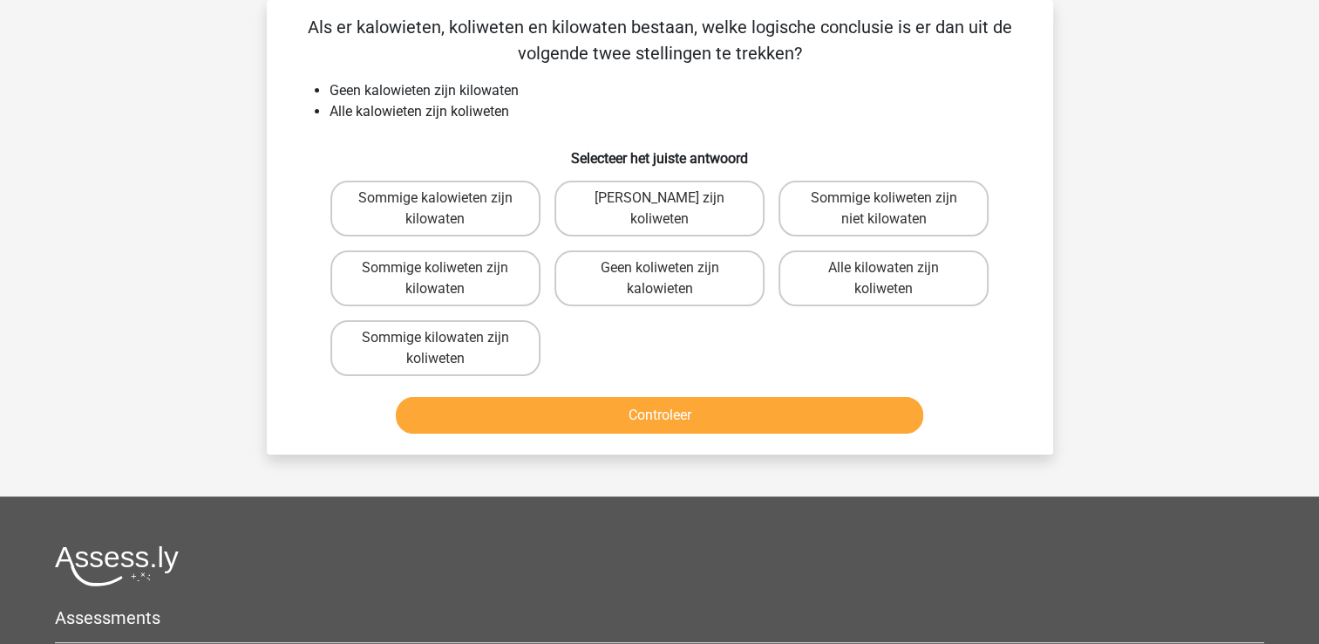
click at [1196, 290] on div "Kies premium sjoerd [EMAIL_ADDRESS][DOMAIN_NAME]" at bounding box center [659, 438] width 1319 height 1037
click at [699, 208] on label "[PERSON_NAME] zijn koliweten" at bounding box center [660, 209] width 210 height 56
click at [671, 208] on input "[PERSON_NAME] zijn koliweten" at bounding box center [664, 203] width 11 height 11
radio input "true"
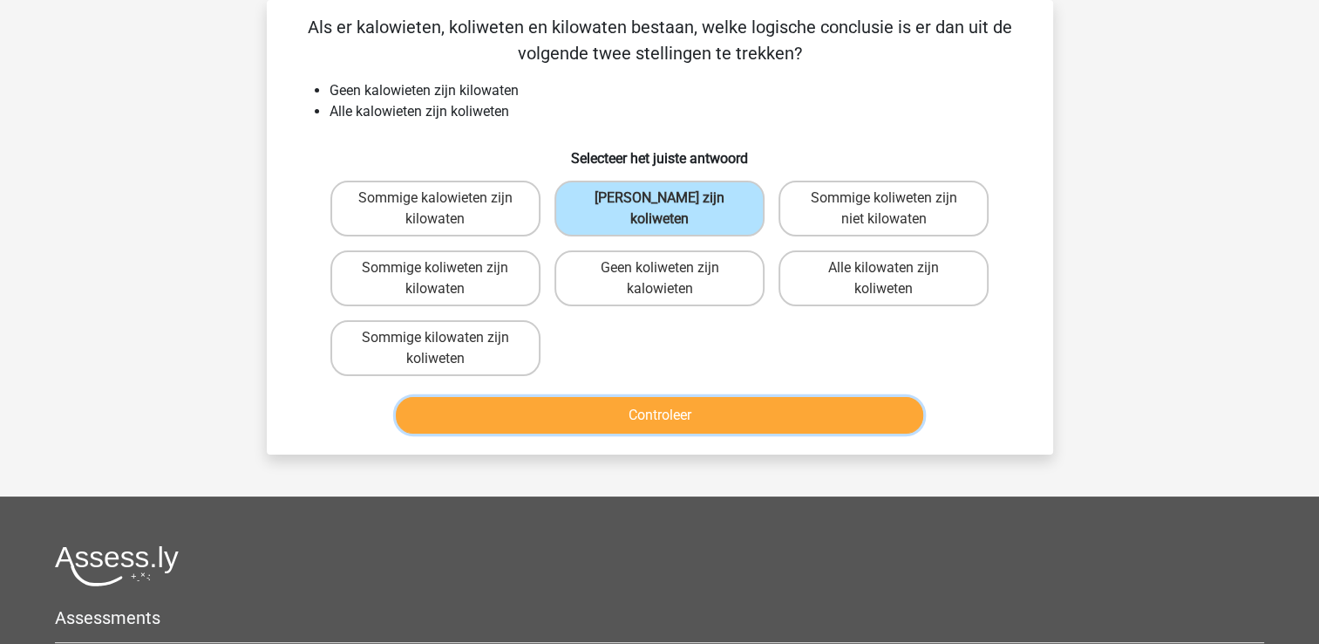
click at [697, 404] on button "Controleer" at bounding box center [660, 415] width 528 height 37
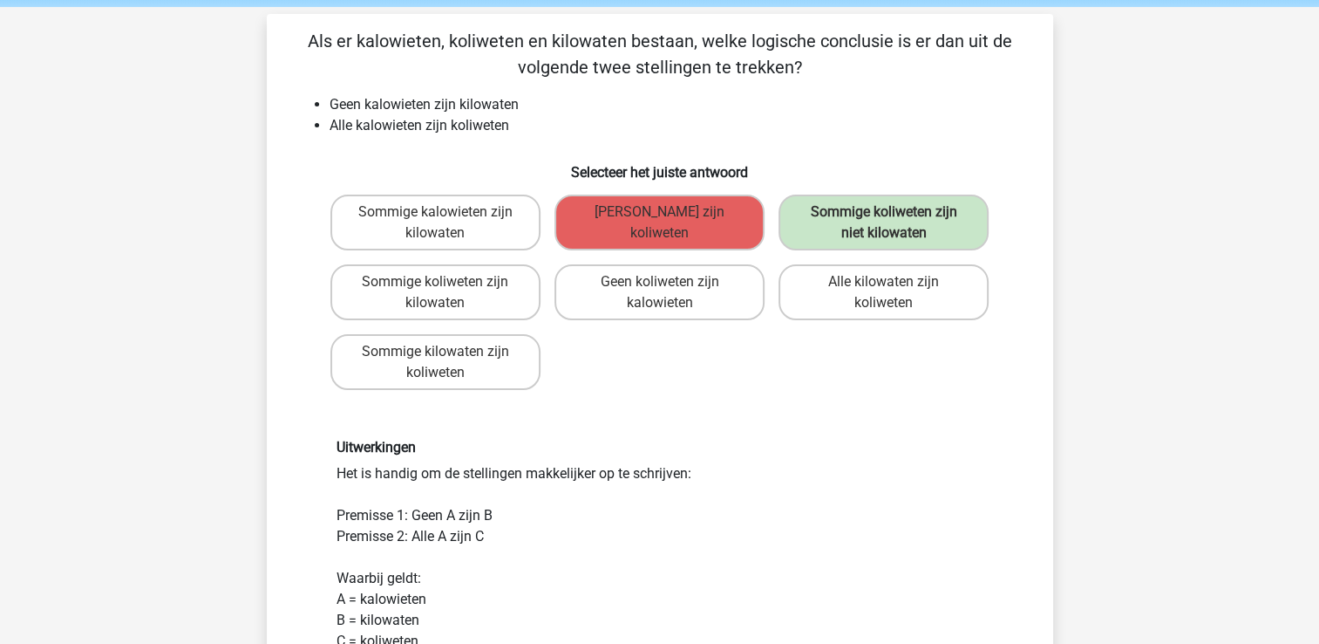
scroll to position [64, 0]
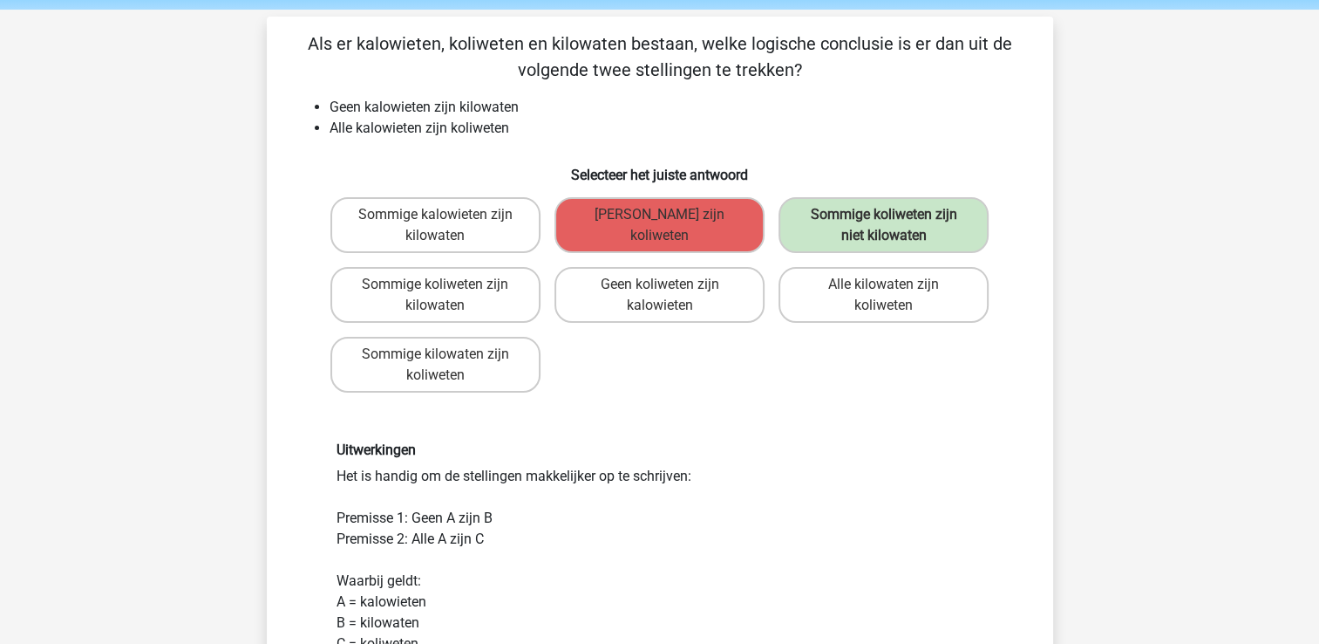
drag, startPoint x: 571, startPoint y: 164, endPoint x: 576, endPoint y: 131, distance: 33.4
click at [576, 131] on div "Als er kalowieten, koliweten en kilowaten bestaan, welke logische conclusie is …" at bounding box center [660, 444] width 773 height 827
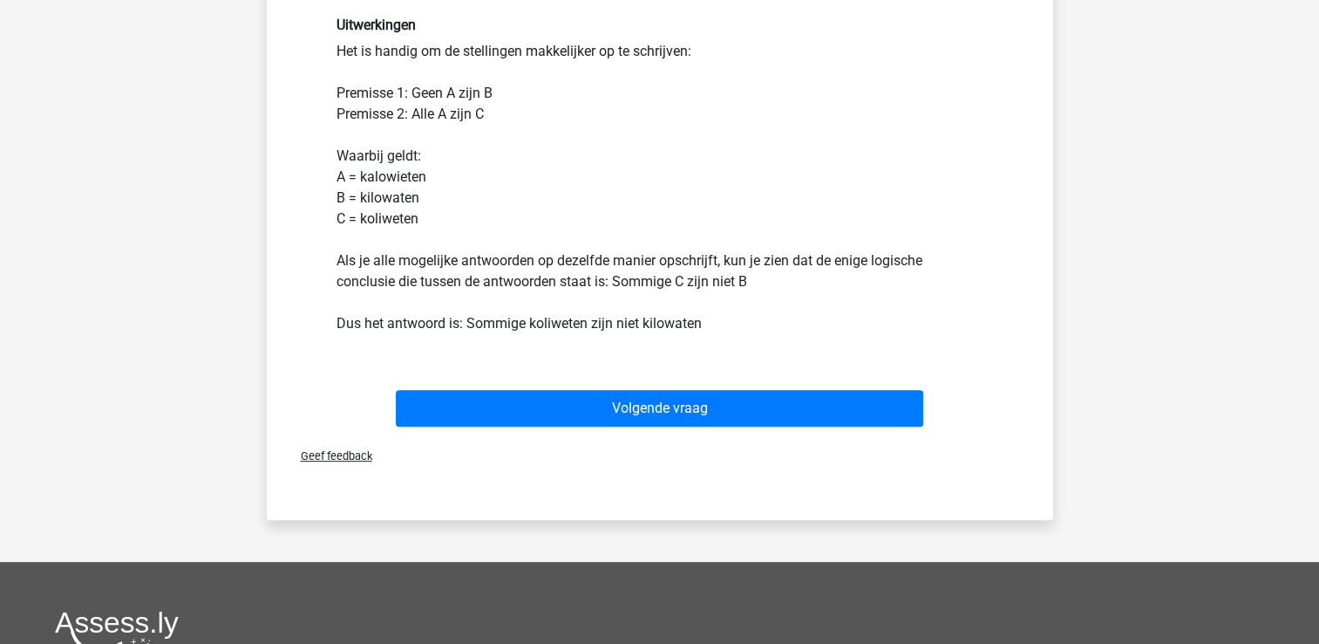
scroll to position [494, 0]
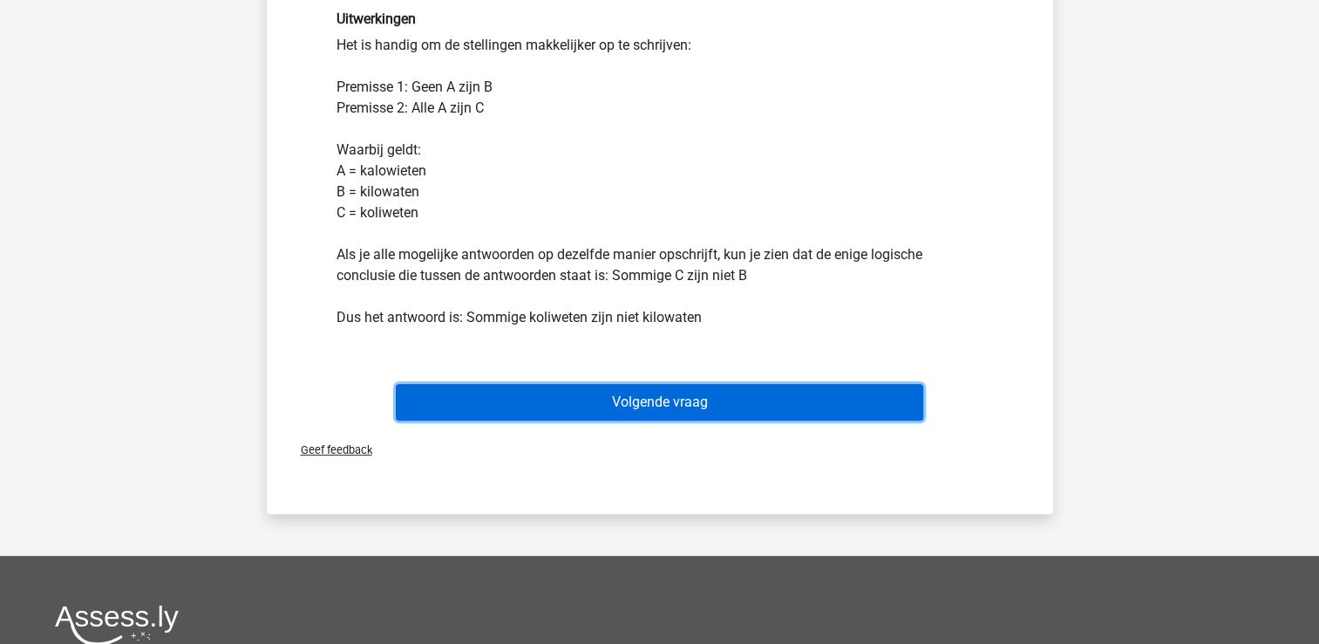
click at [615, 399] on button "Volgende vraag" at bounding box center [660, 402] width 528 height 37
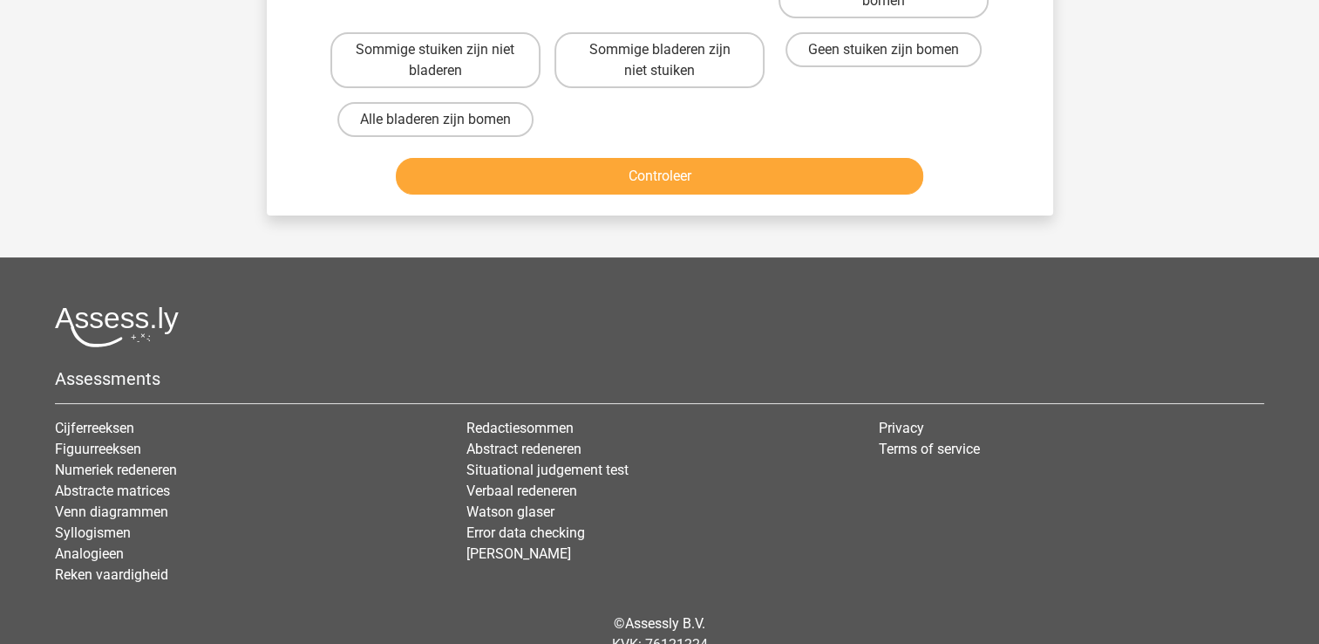
scroll to position [80, 0]
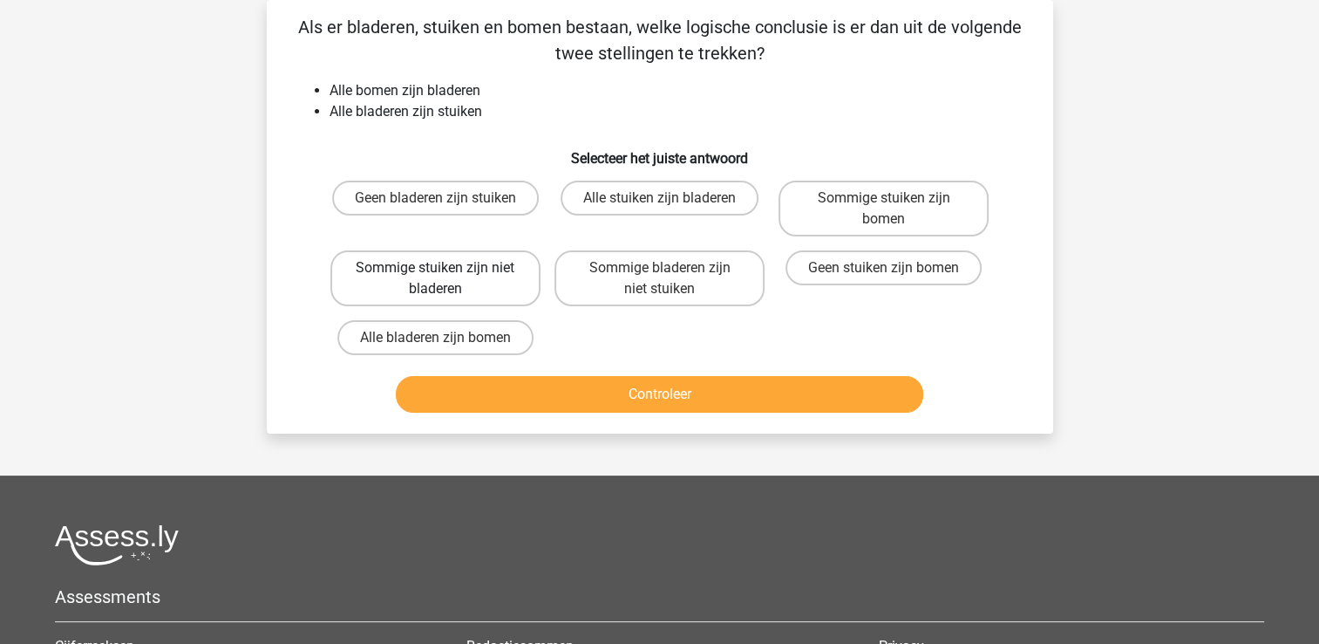
click at [498, 263] on label "Sommige stuiken zijn niet bladeren" at bounding box center [436, 278] width 210 height 56
click at [447, 268] on input "Sommige stuiken zijn niet bladeren" at bounding box center [440, 273] width 11 height 11
radio input "true"
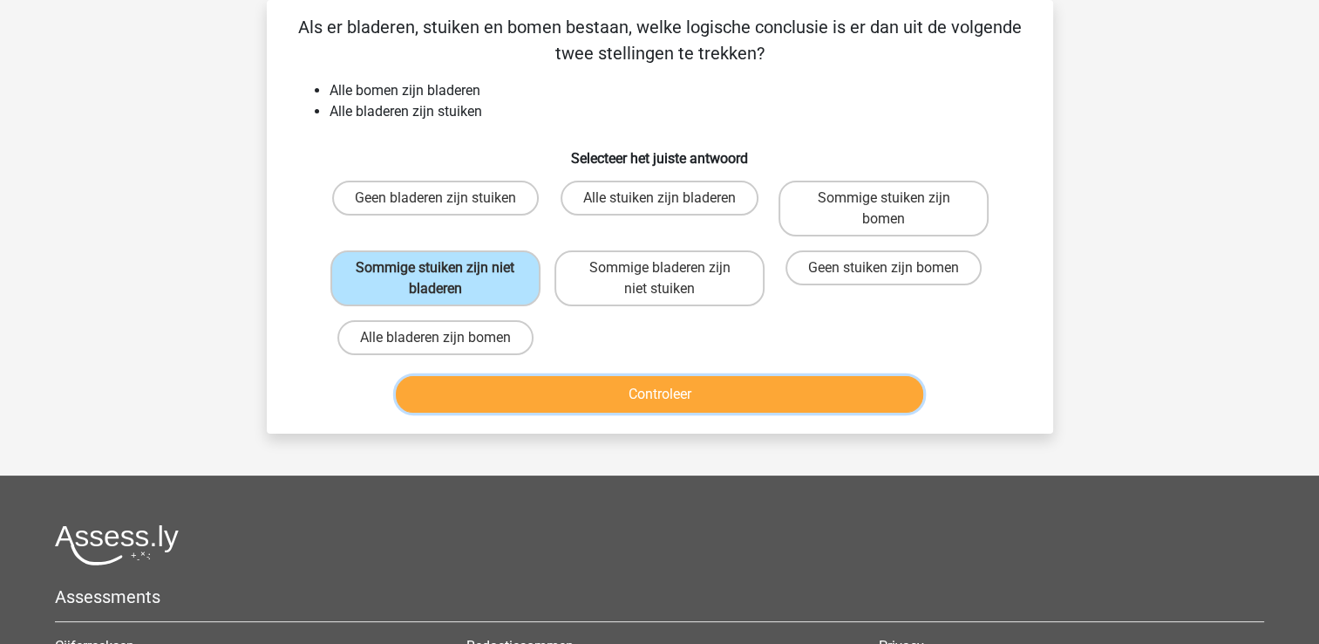
click at [629, 387] on button "Controleer" at bounding box center [660, 394] width 528 height 37
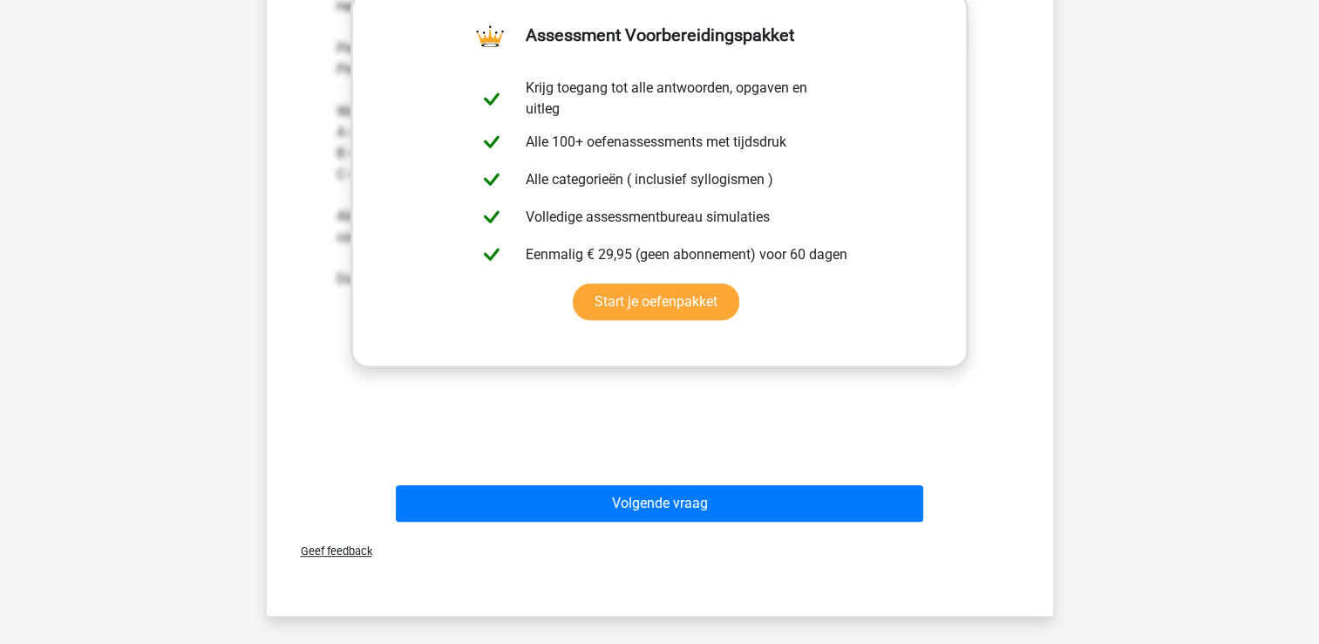
scroll to position [535, 0]
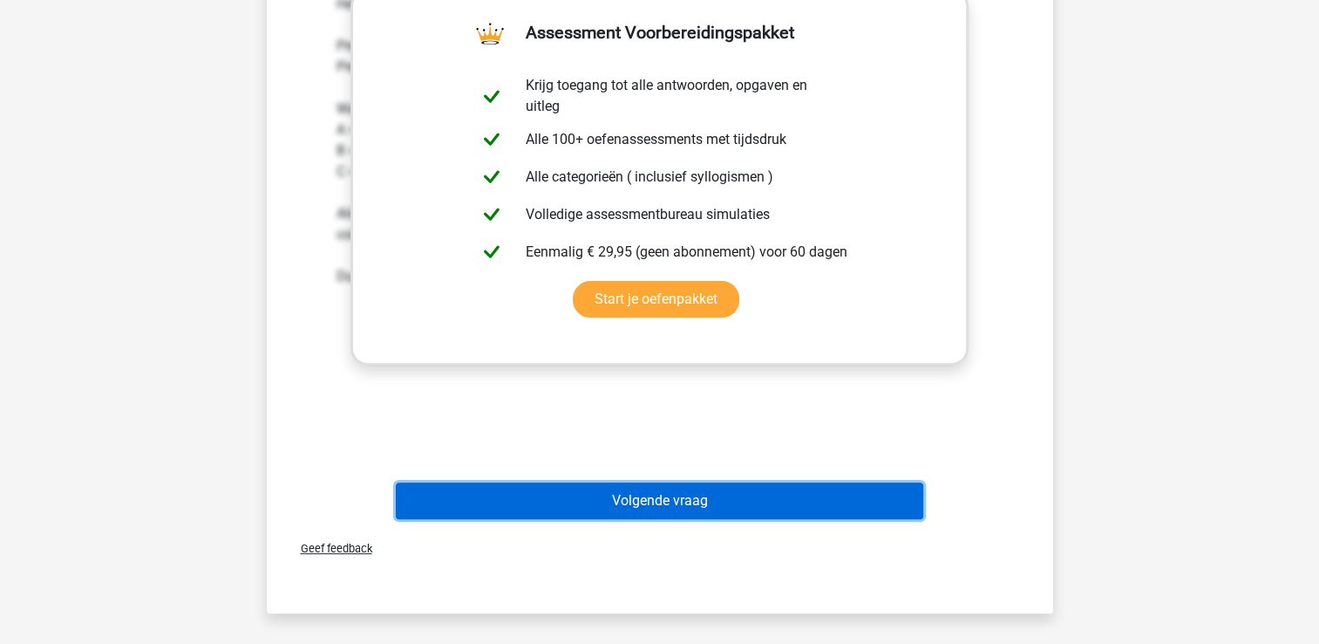
click at [684, 494] on button "Volgende vraag" at bounding box center [660, 500] width 528 height 37
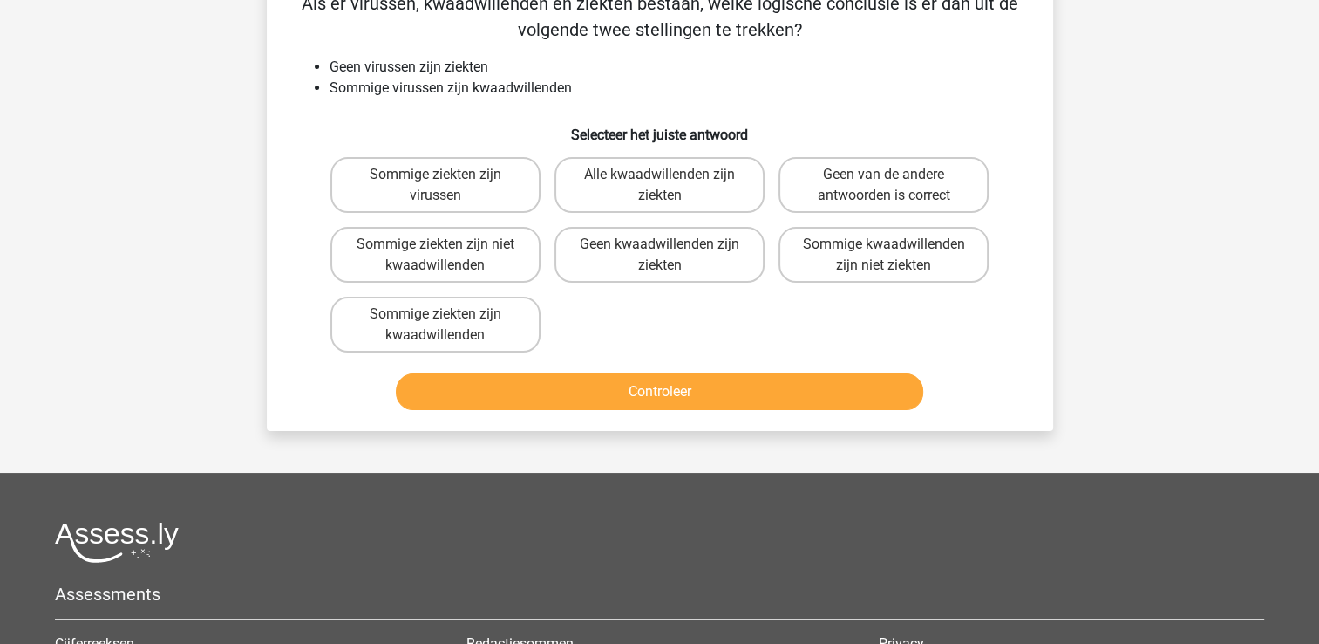
scroll to position [80, 0]
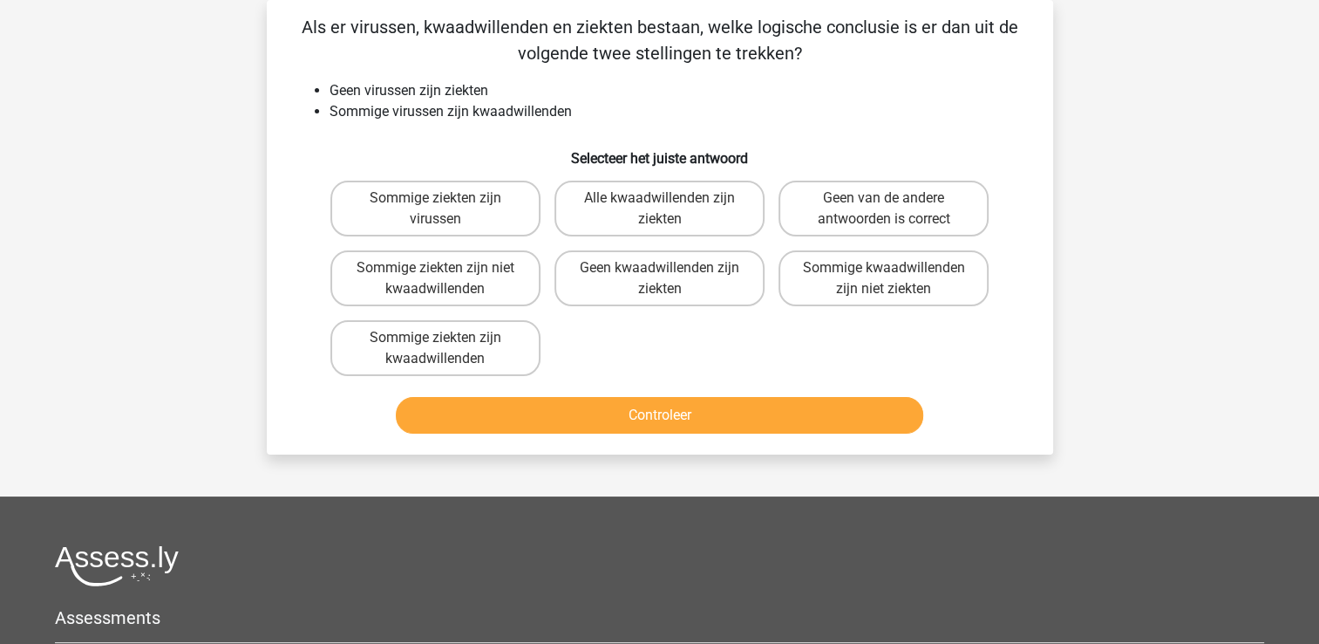
drag, startPoint x: 585, startPoint y: 505, endPoint x: 579, endPoint y: 494, distance: 12.9
click at [915, 290] on label "Sommige kwaadwillenden zijn niet ziekten" at bounding box center [884, 278] width 210 height 56
click at [896, 279] on input "Sommige kwaadwillenden zijn niet ziekten" at bounding box center [889, 273] width 11 height 11
radio input "true"
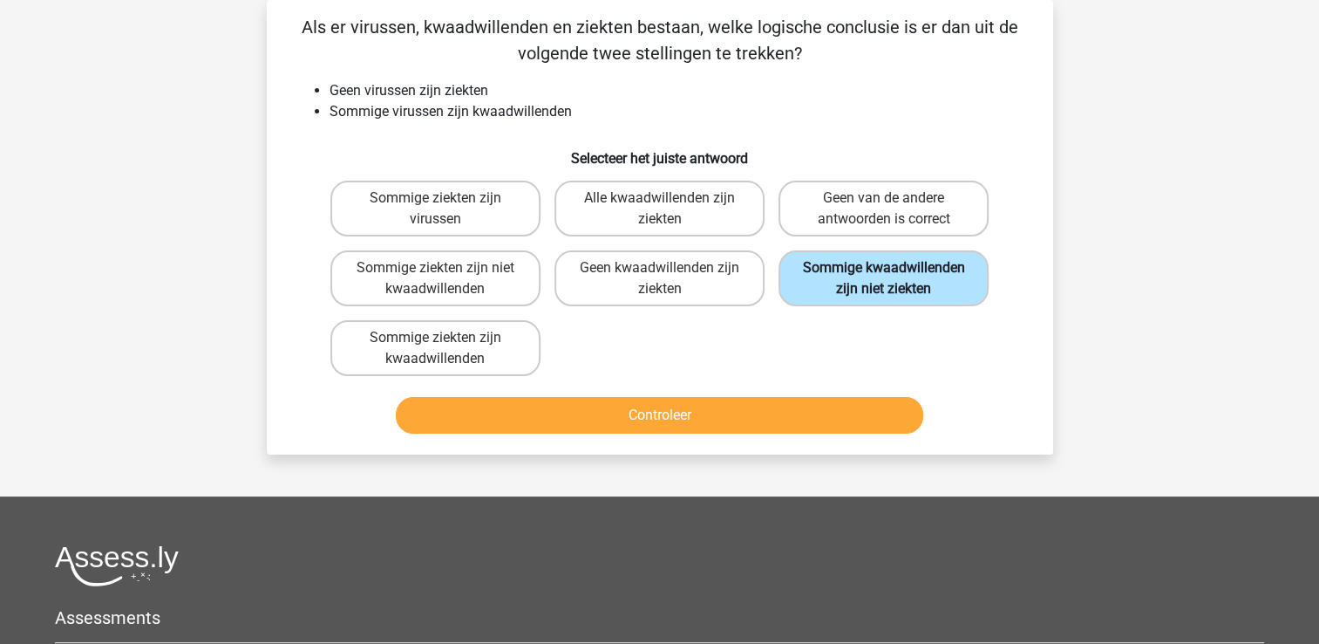
click at [917, 290] on label "Sommige kwaadwillenden zijn niet ziekten" at bounding box center [884, 278] width 210 height 56
click at [896, 279] on input "Sommige kwaadwillenden zijn niet ziekten" at bounding box center [889, 273] width 11 height 11
click at [915, 290] on label "Sommige kwaadwillenden zijn niet ziekten" at bounding box center [884, 278] width 210 height 56
click at [896, 279] on input "Sommige kwaadwillenden zijn niet ziekten" at bounding box center [889, 273] width 11 height 11
click at [915, 290] on label "Sommige kwaadwillenden zijn niet ziekten" at bounding box center [884, 278] width 210 height 56
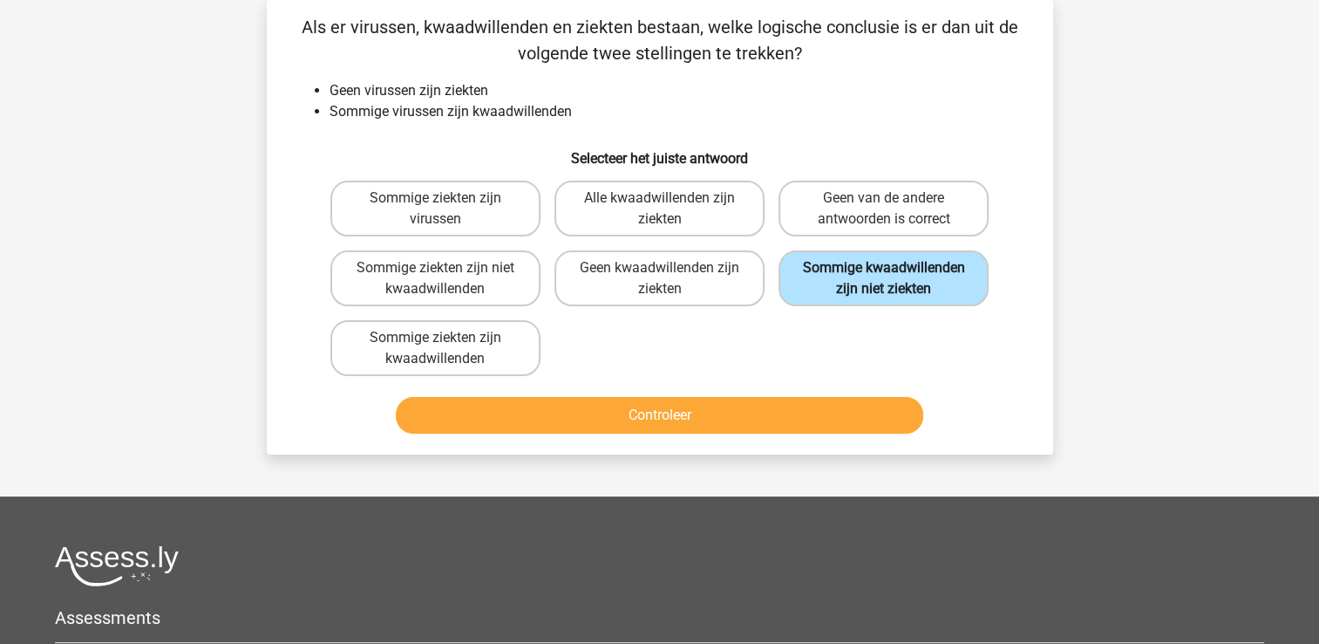
click at [896, 279] on input "Sommige kwaadwillenden zijn niet ziekten" at bounding box center [889, 273] width 11 height 11
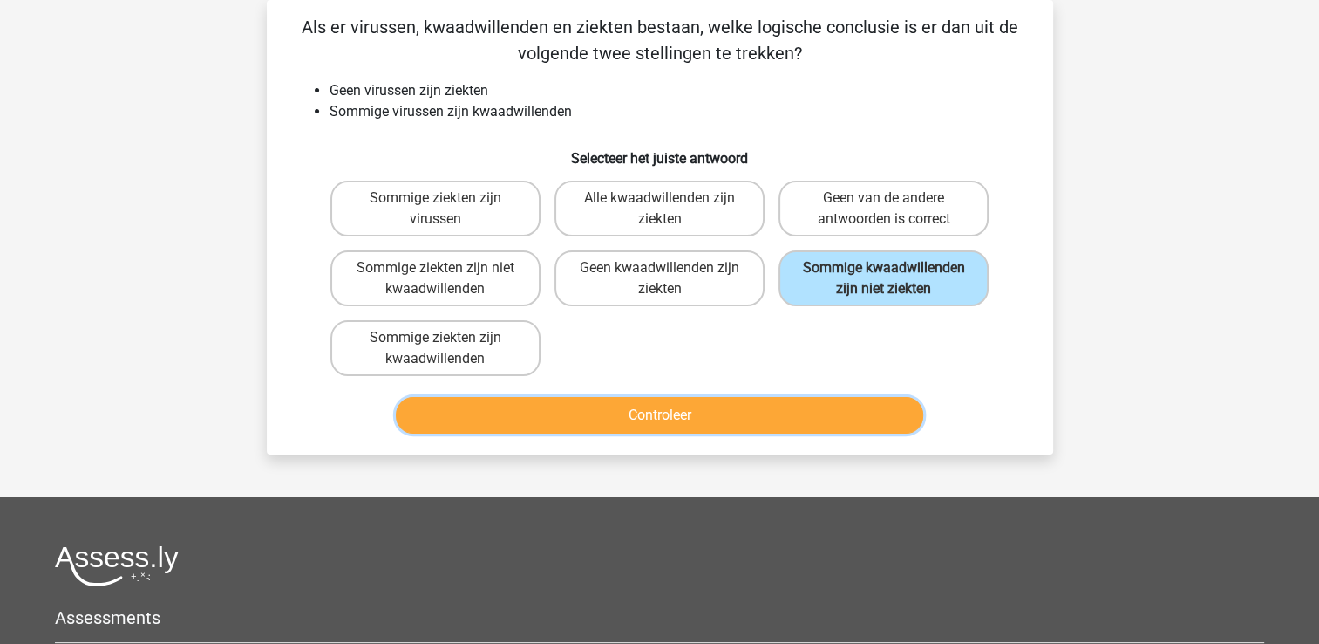
click at [836, 413] on button "Controleer" at bounding box center [660, 415] width 528 height 37
